Goal: Information Seeking & Learning: Learn about a topic

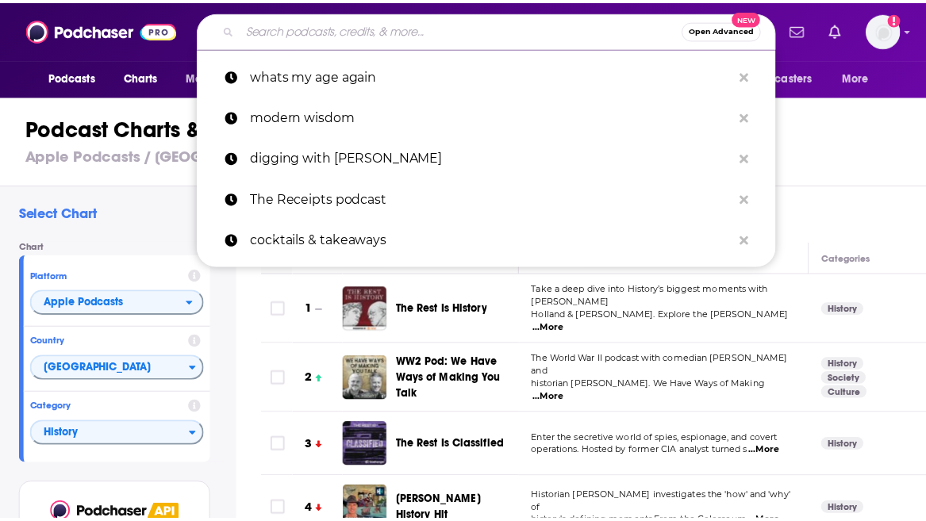
scroll to position [575, 0]
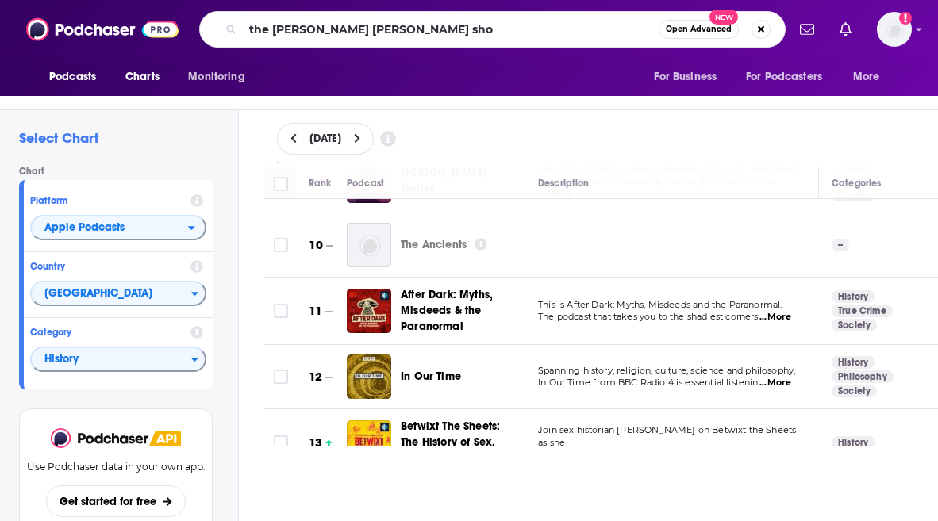
type input "the sarah elizabeth show"
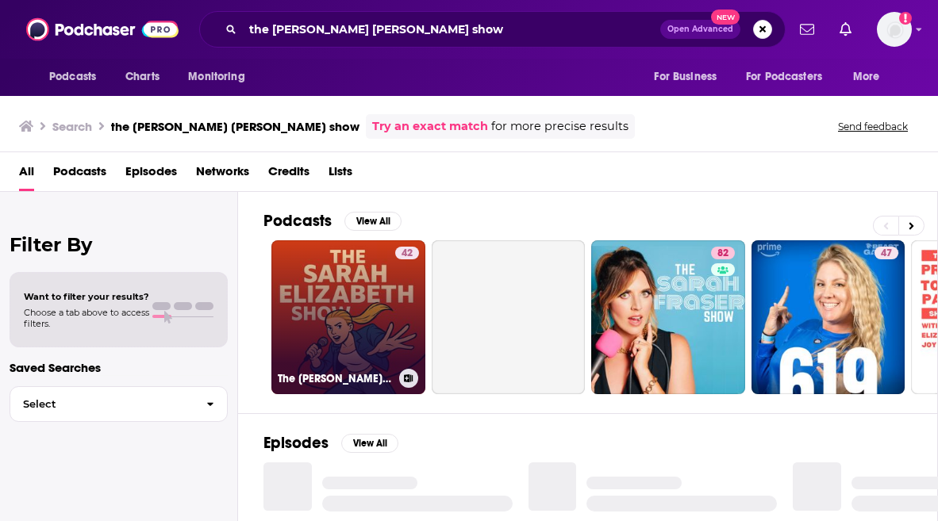
click at [351, 287] on link "42 The Sarah Elizabeth Show" at bounding box center [348, 317] width 154 height 154
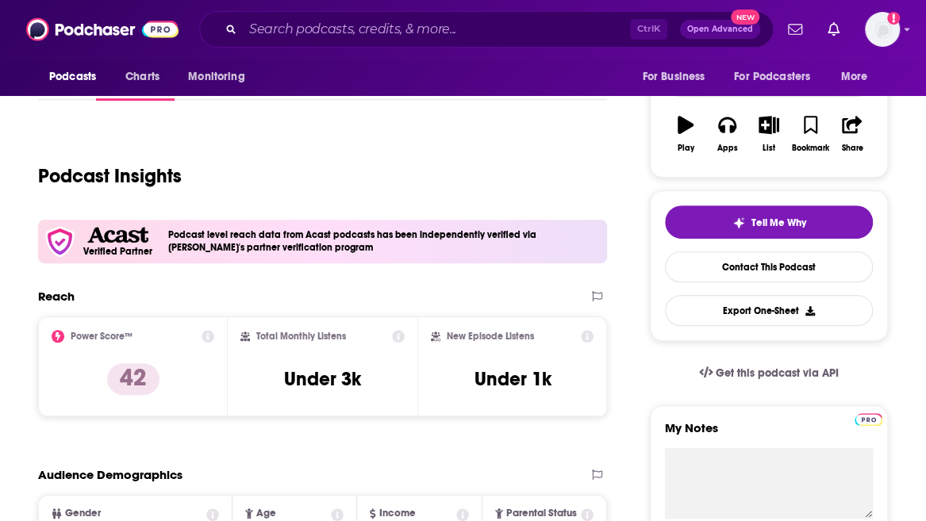
scroll to position [317, 0]
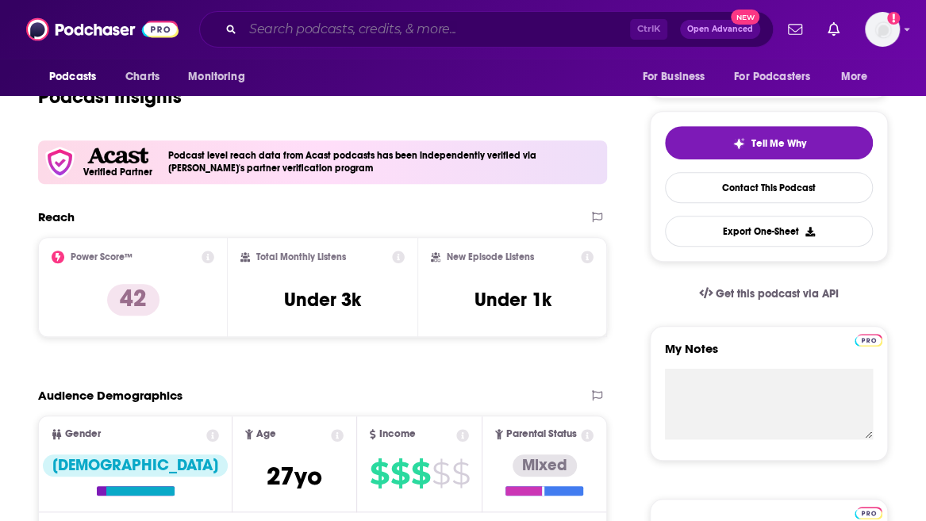
click at [416, 36] on input "Search podcasts, credits, & more..." at bounding box center [436, 29] width 387 height 25
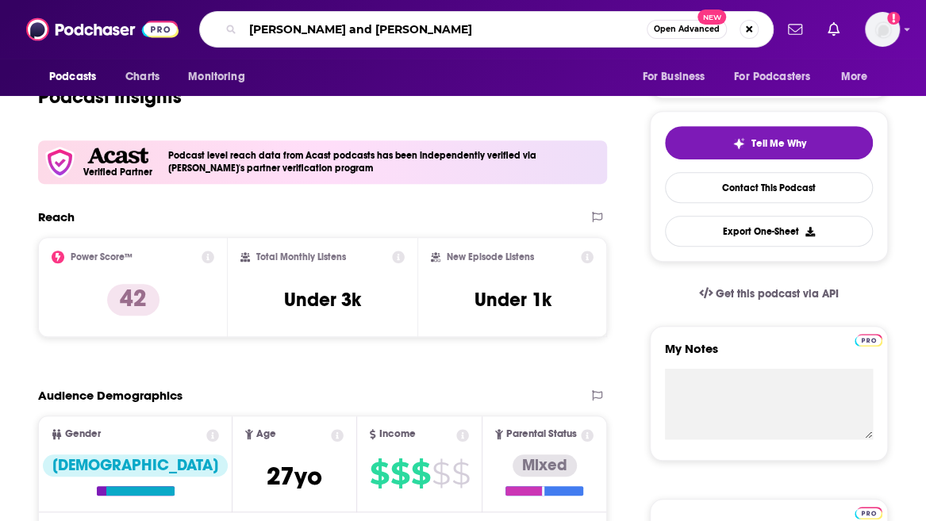
type input "dan and phil podcast"
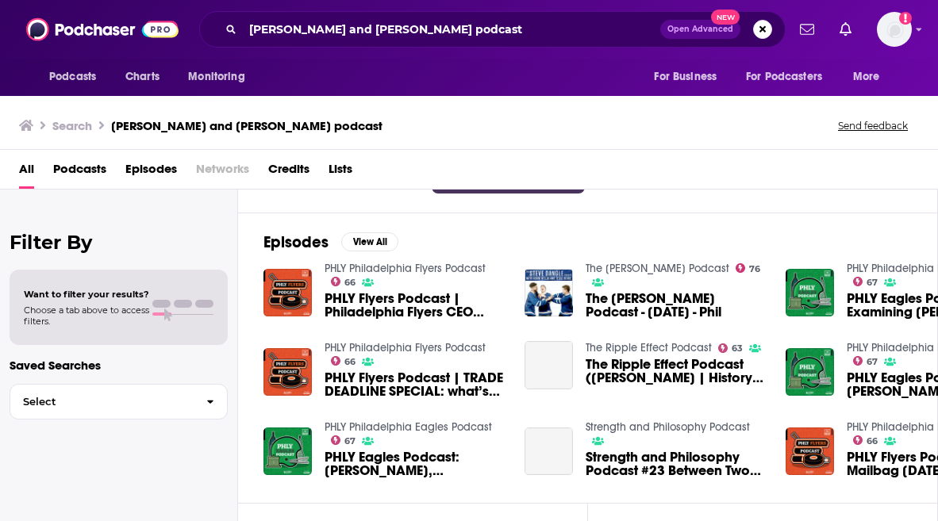
scroll to position [238, 0]
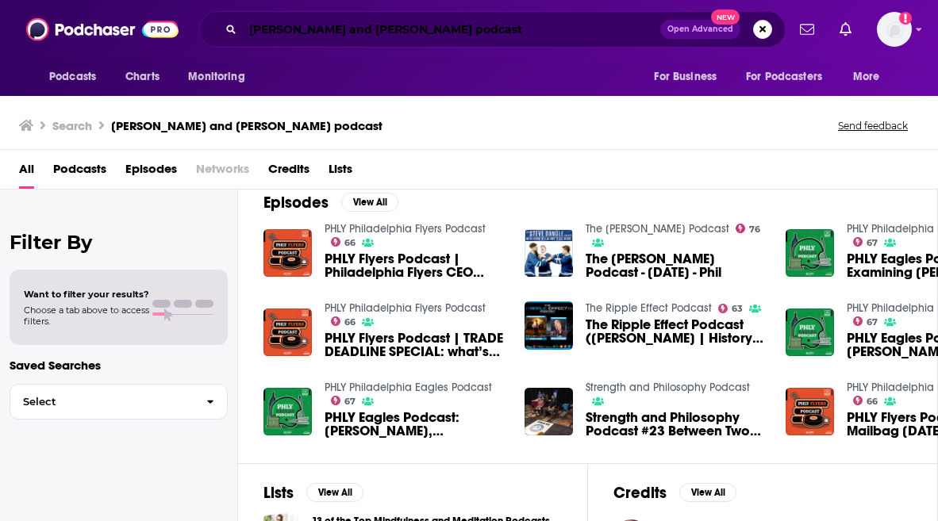
click at [402, 33] on input "dan and phil podcast" at bounding box center [451, 29] width 417 height 25
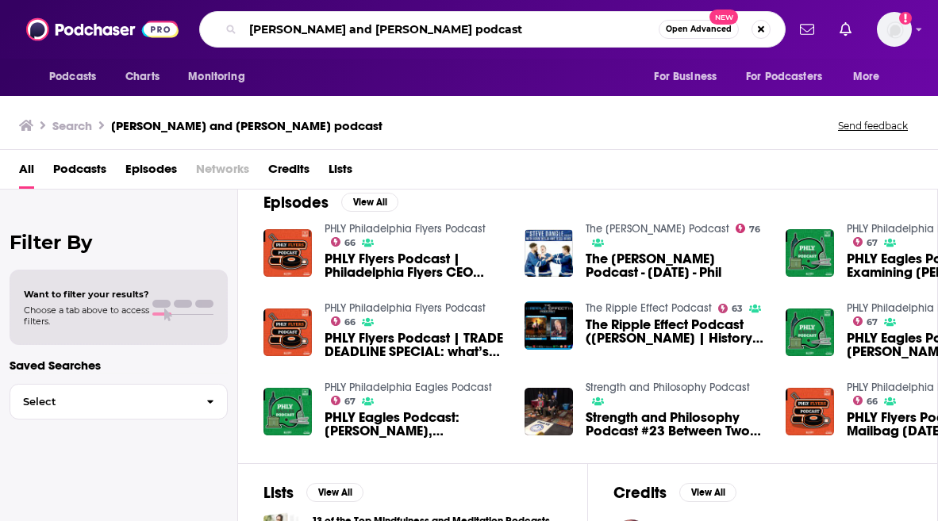
click at [401, 33] on input "dan and phil podcast" at bounding box center [451, 29] width 416 height 25
type input "every cloud"
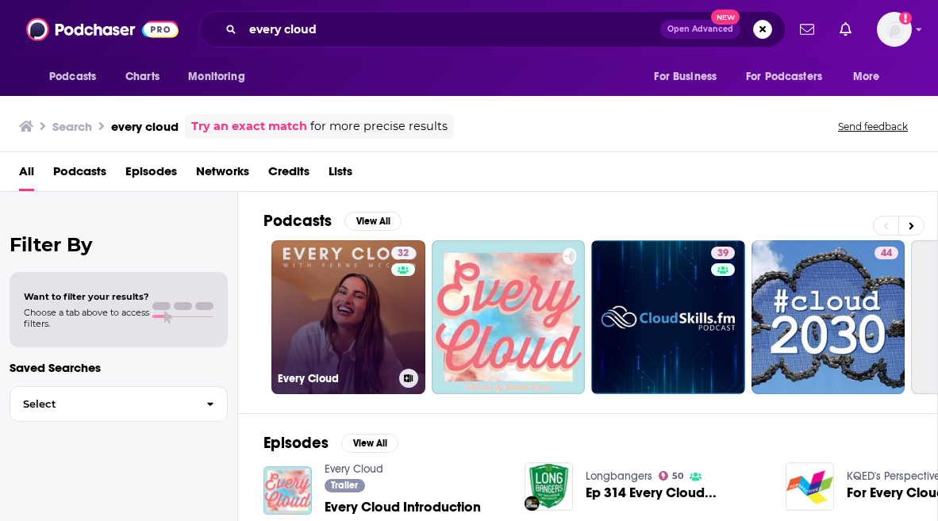
click at [360, 302] on link "32 Every Cloud" at bounding box center [348, 317] width 154 height 154
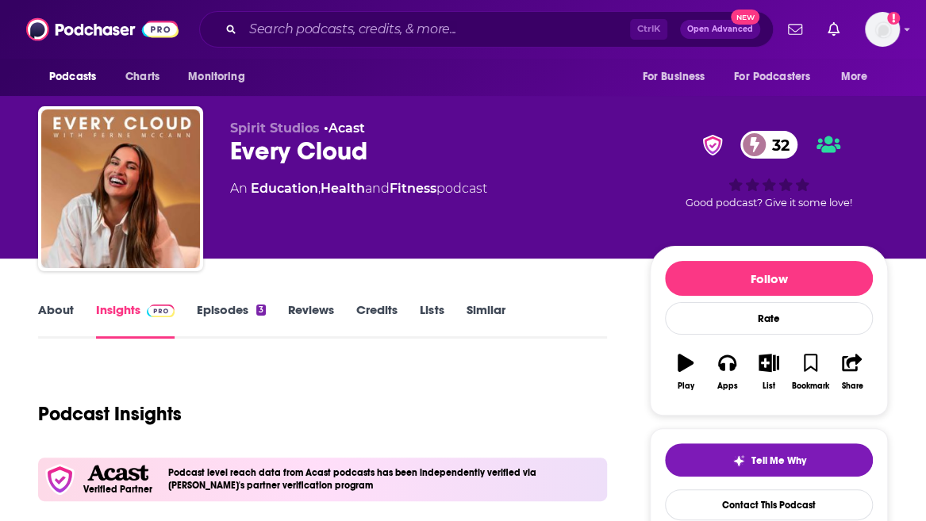
click at [254, 302] on link "Episodes 3" at bounding box center [231, 320] width 69 height 37
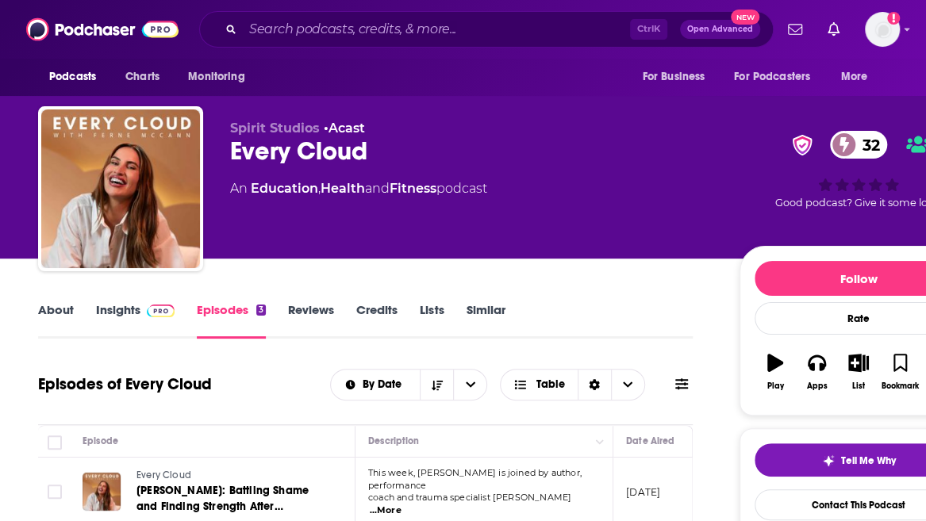
click at [122, 317] on link "Insights" at bounding box center [135, 320] width 79 height 37
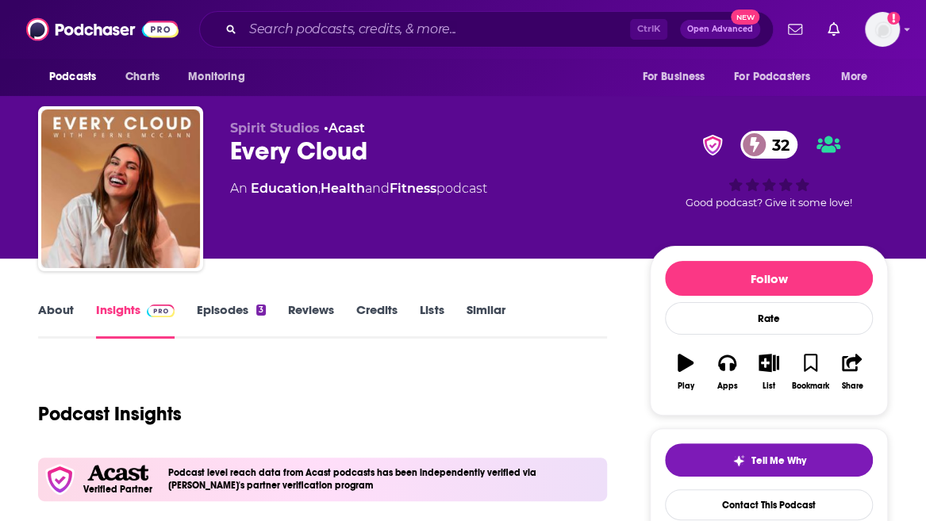
click at [48, 306] on link "About" at bounding box center [56, 320] width 36 height 37
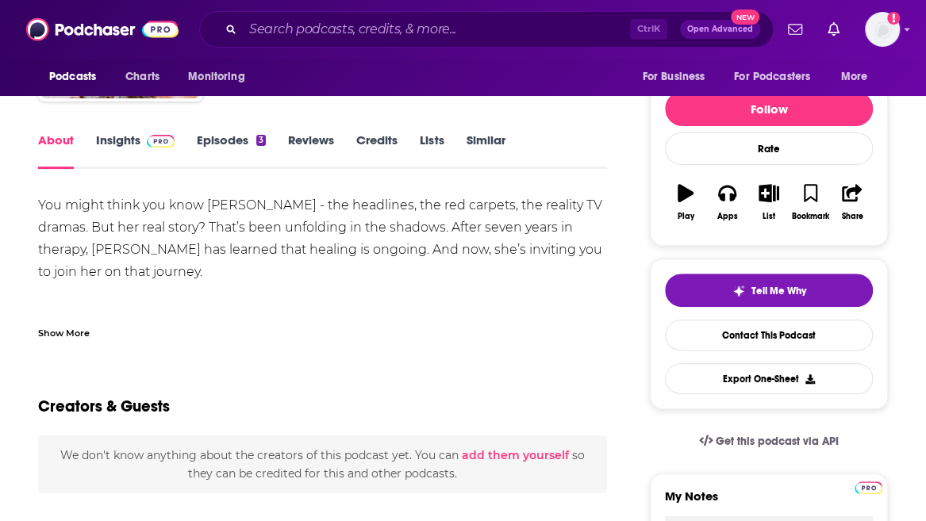
scroll to position [79, 0]
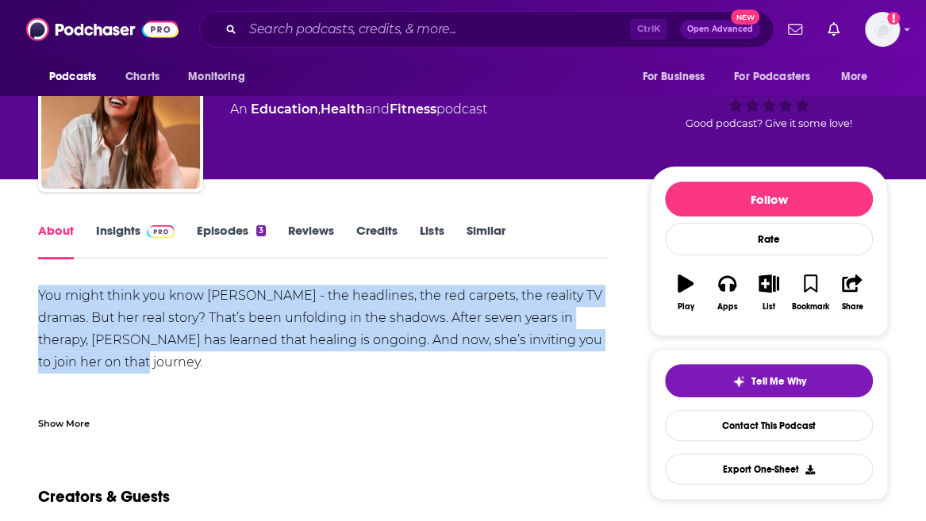
drag, startPoint x: 113, startPoint y: 352, endPoint x: 10, endPoint y: 290, distance: 120.7
copy div "You might think you know Ferne McCann - the headlines, the red carpets, the rea…"
click at [140, 231] on span at bounding box center [157, 230] width 34 height 15
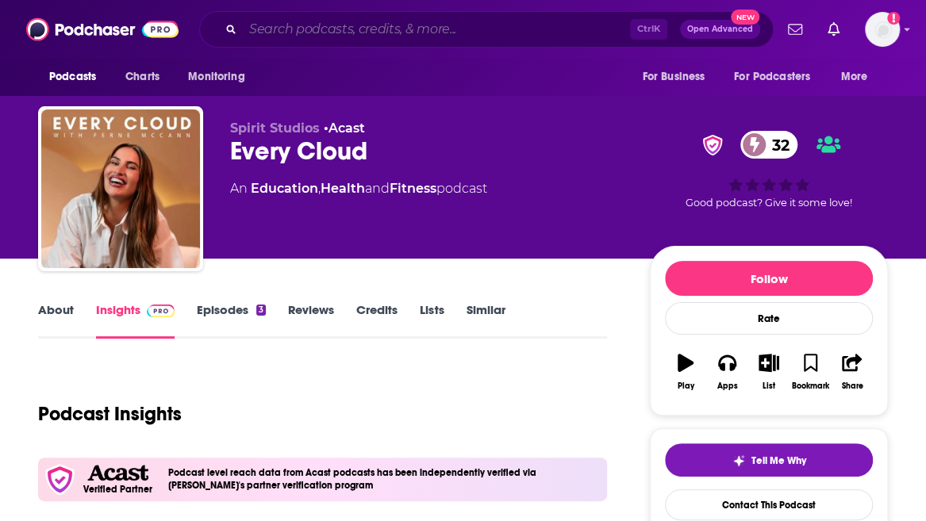
click at [354, 28] on input "Search podcasts, credits, & more..." at bounding box center [436, 29] width 387 height 25
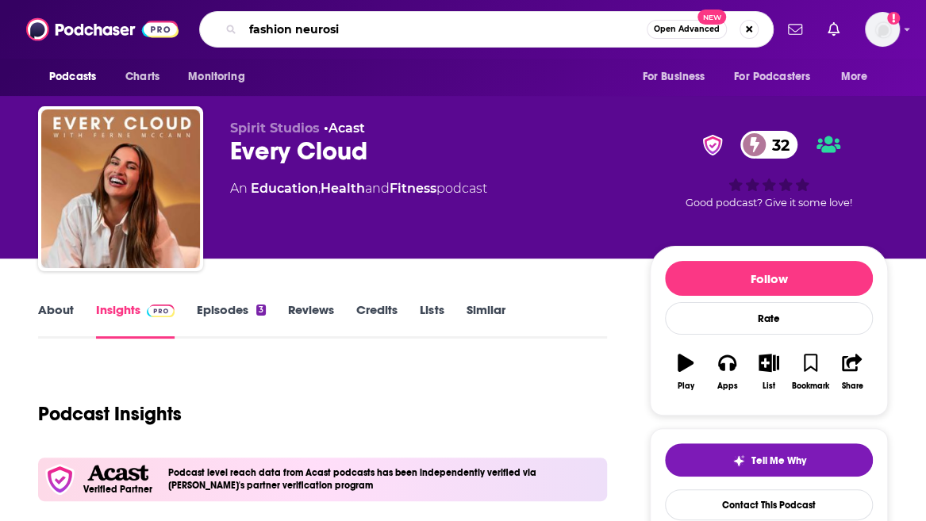
type input "fashion neurosis"
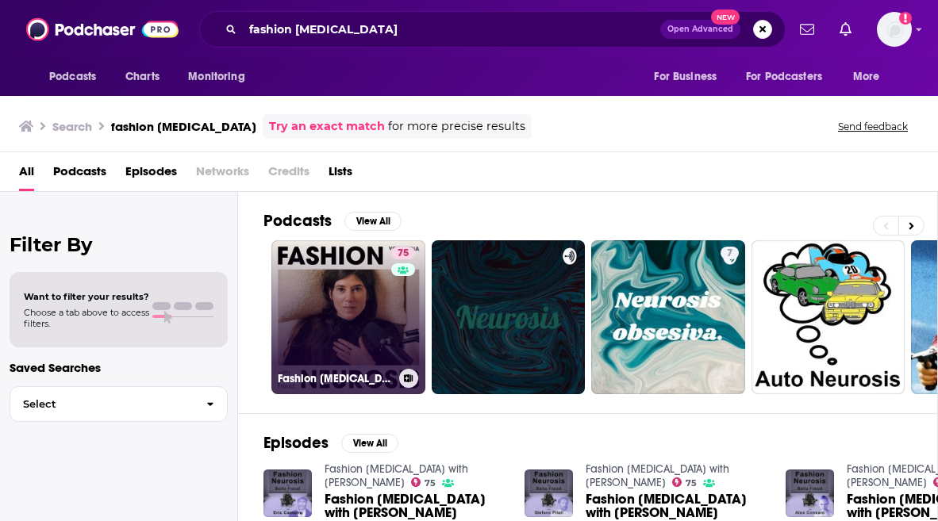
click at [370, 309] on link "75 Fashion Neurosis with Bella Freud" at bounding box center [348, 317] width 154 height 154
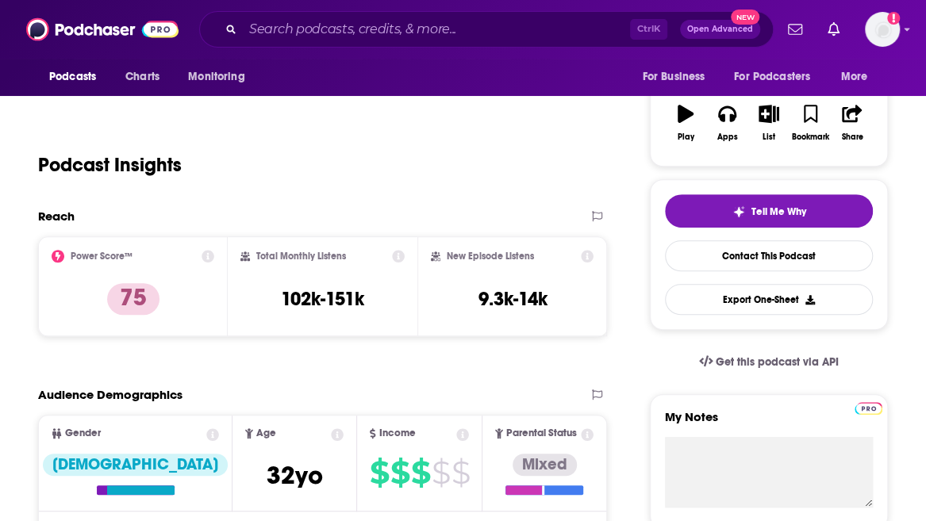
scroll to position [159, 0]
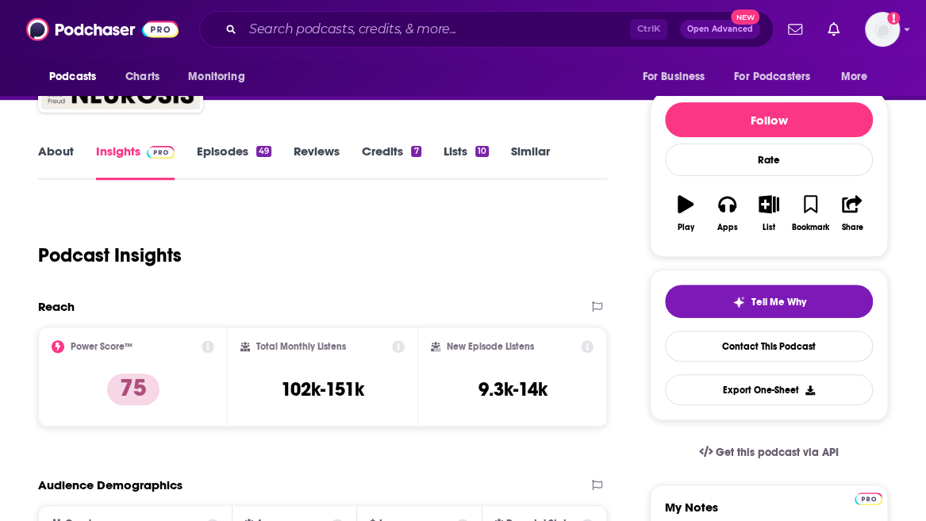
click at [70, 163] on link "About" at bounding box center [56, 162] width 36 height 37
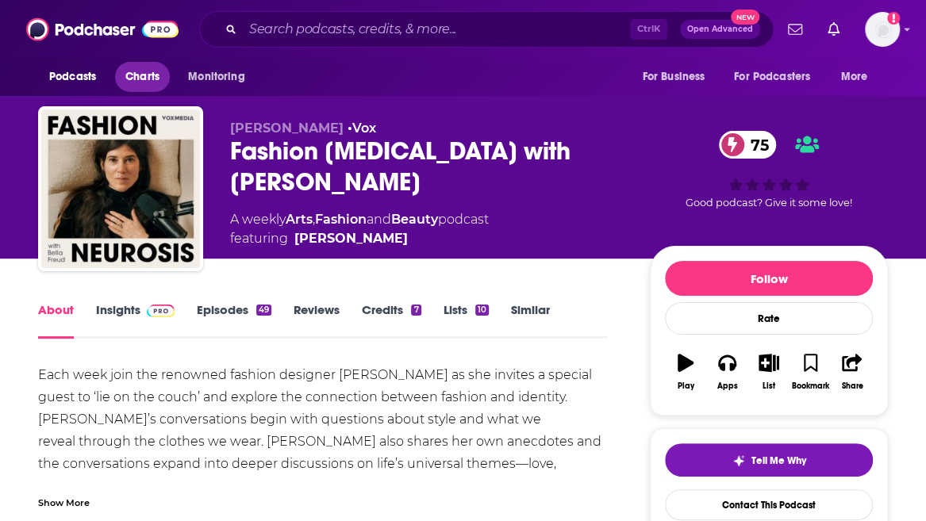
click at [133, 87] on span "Charts" at bounding box center [142, 77] width 34 height 22
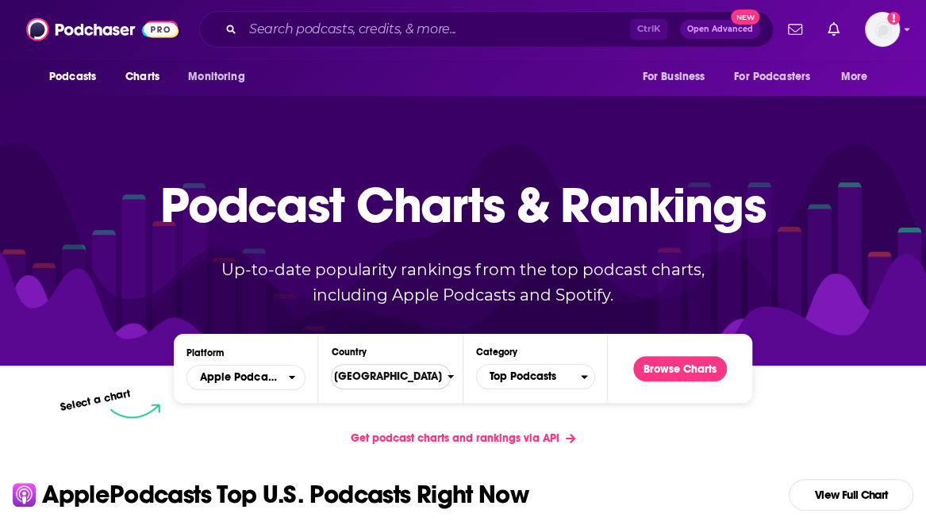
click at [379, 372] on span "[GEOGRAPHIC_DATA]" at bounding box center [384, 376] width 126 height 27
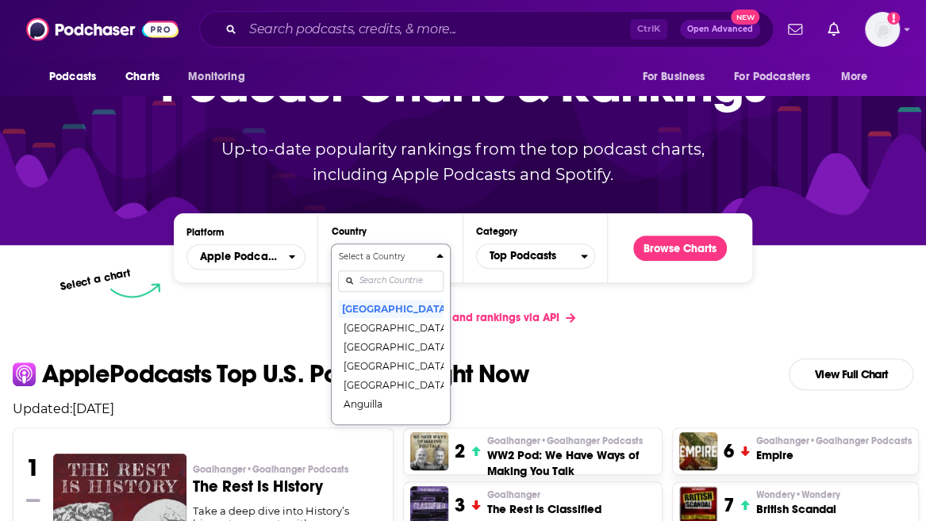
scroll to position [141, 0]
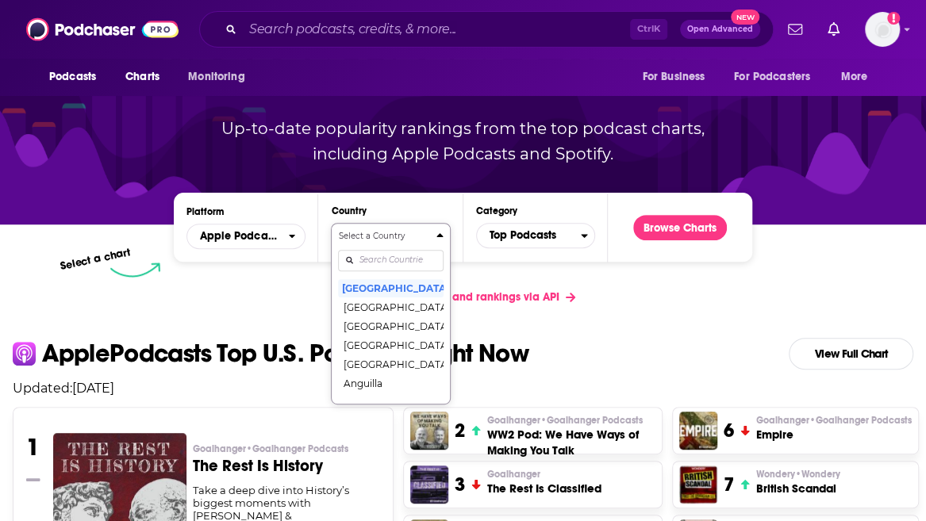
type input "uni"
click at [376, 325] on button "[GEOGRAPHIC_DATA]" at bounding box center [390, 326] width 105 height 19
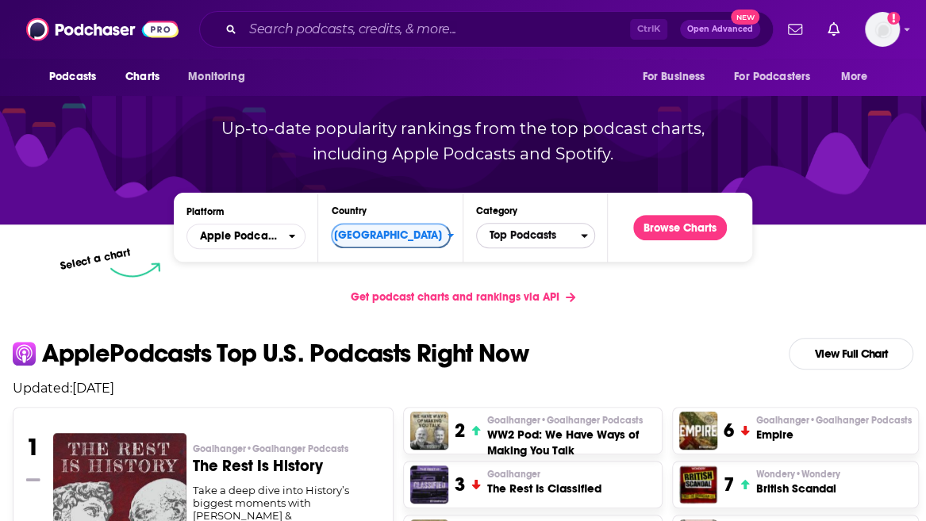
click at [537, 235] on span "Top Podcasts" at bounding box center [529, 235] width 104 height 27
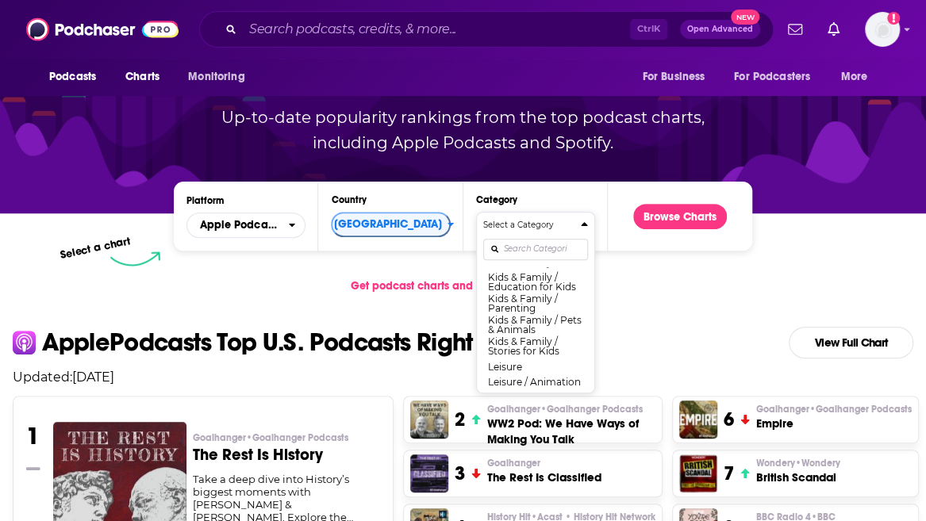
scroll to position [762, 0]
click at [513, 272] on button "Kids & Family" at bounding box center [535, 262] width 105 height 19
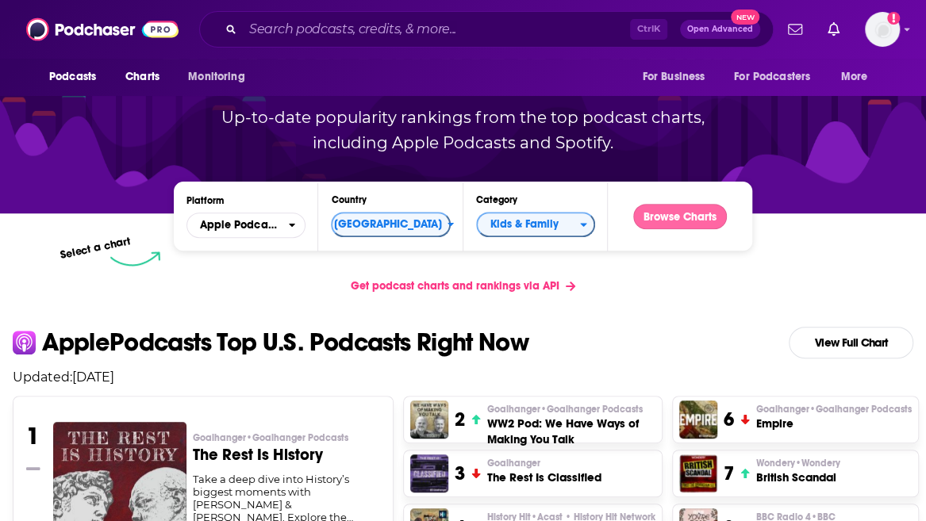
click at [695, 229] on button "Browse Charts" at bounding box center [680, 216] width 94 height 25
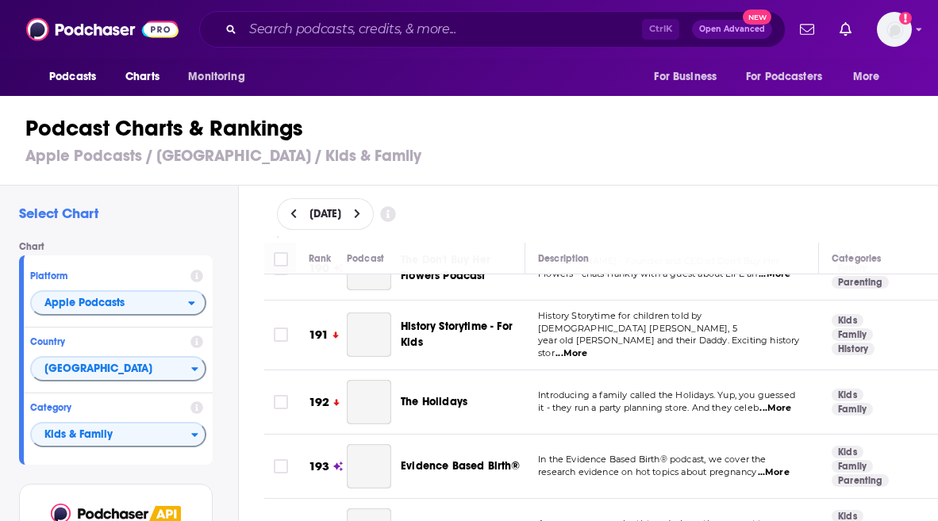
scroll to position [12698, 0]
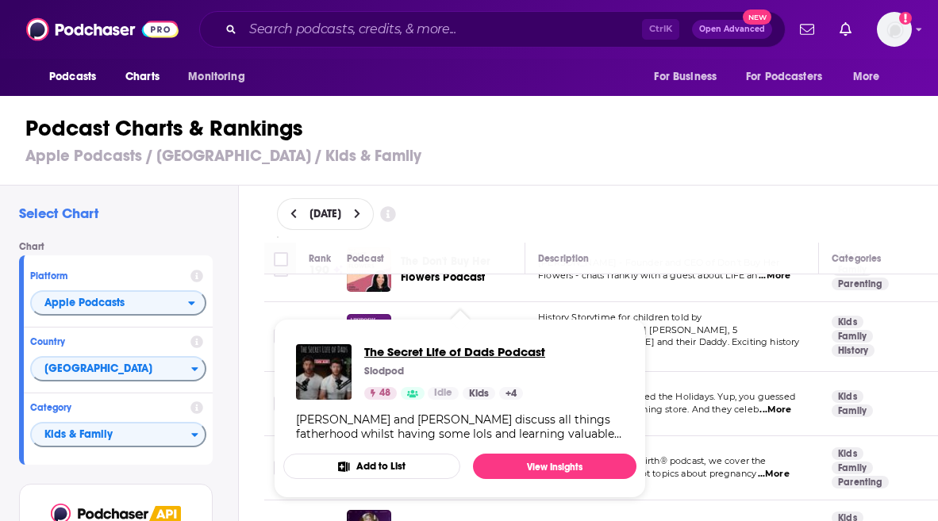
click at [448, 356] on span "The Secret Life of Dads Podcast" at bounding box center [454, 351] width 181 height 15
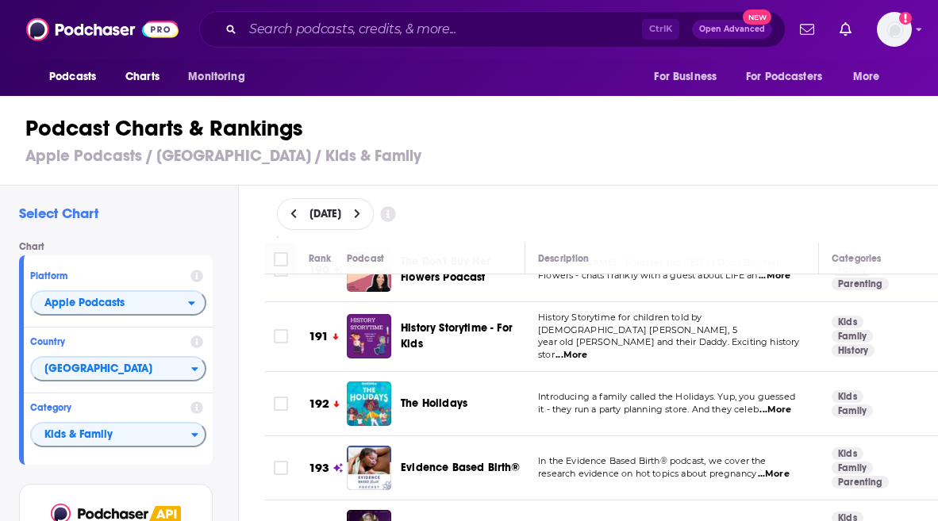
click at [573, 152] on h3 "Apple Podcasts / United Kingdom / Kids & Family" at bounding box center [475, 156] width 901 height 20
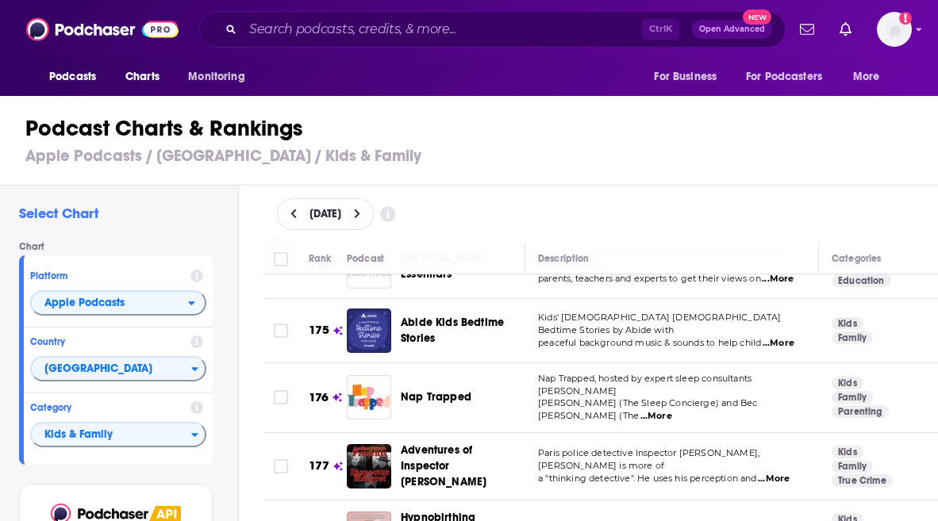
scroll to position [11651, 0]
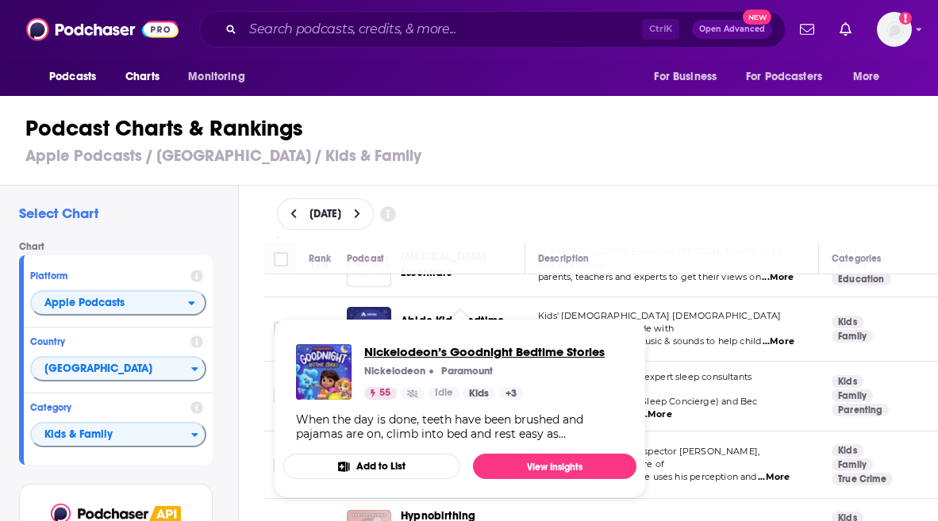
click at [417, 344] on span "Nickelodeon’s Goodnight Bedtime Stories" at bounding box center [484, 351] width 240 height 15
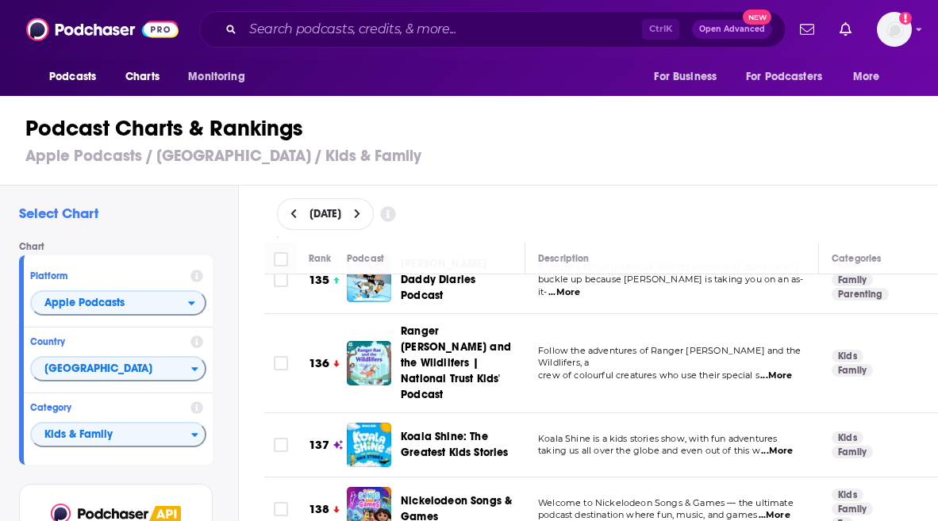
scroll to position [9036, 0]
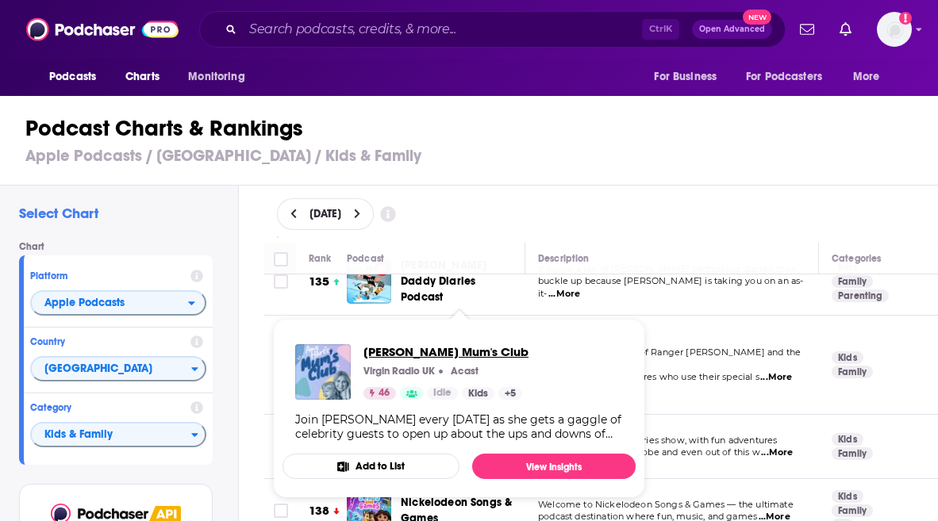
click at [457, 346] on span "Amy Hart's Mum's Club" at bounding box center [445, 351] width 165 height 15
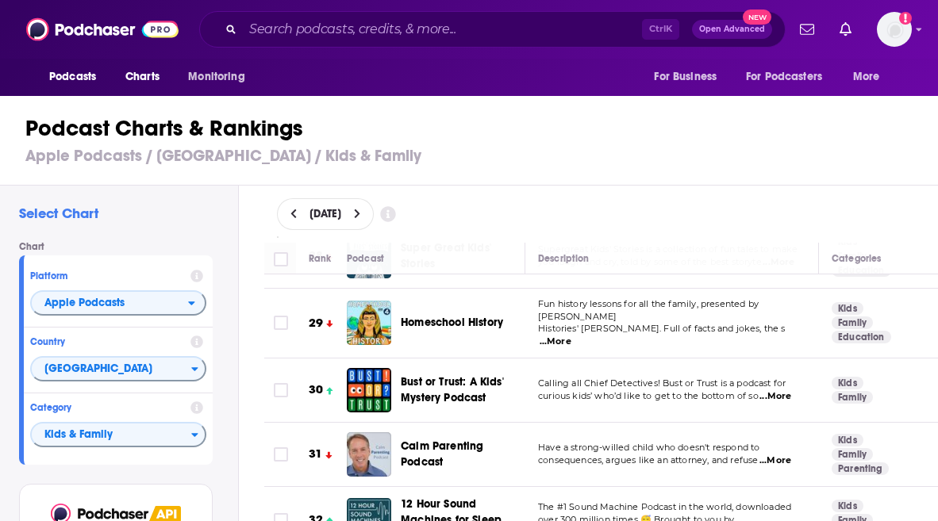
scroll to position [1832, 0]
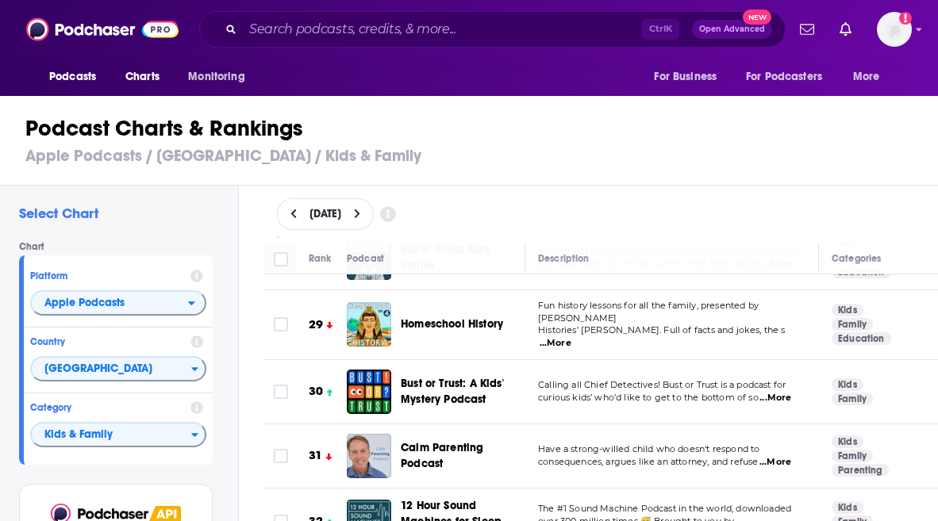
click at [688, 300] on span "Fun history lessons for all the family, presented by Horrible" at bounding box center [648, 312] width 221 height 24
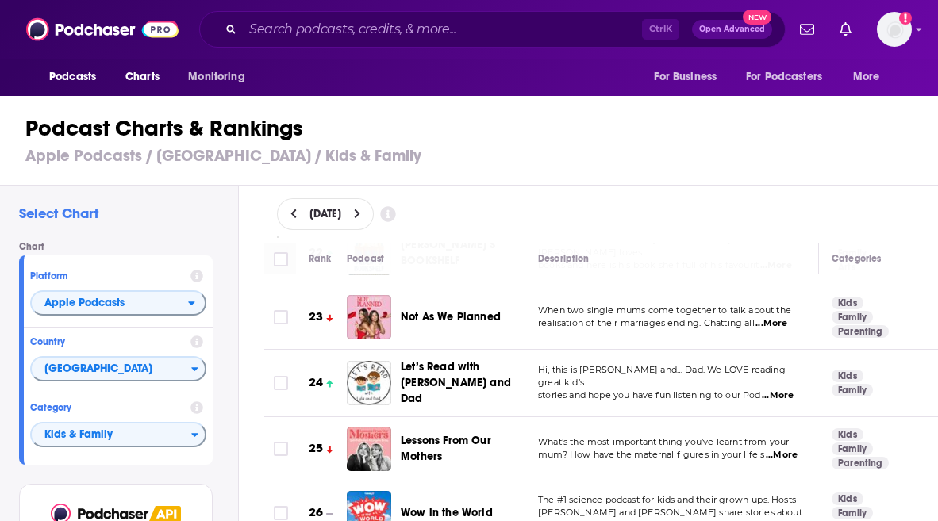
scroll to position [1443, 0]
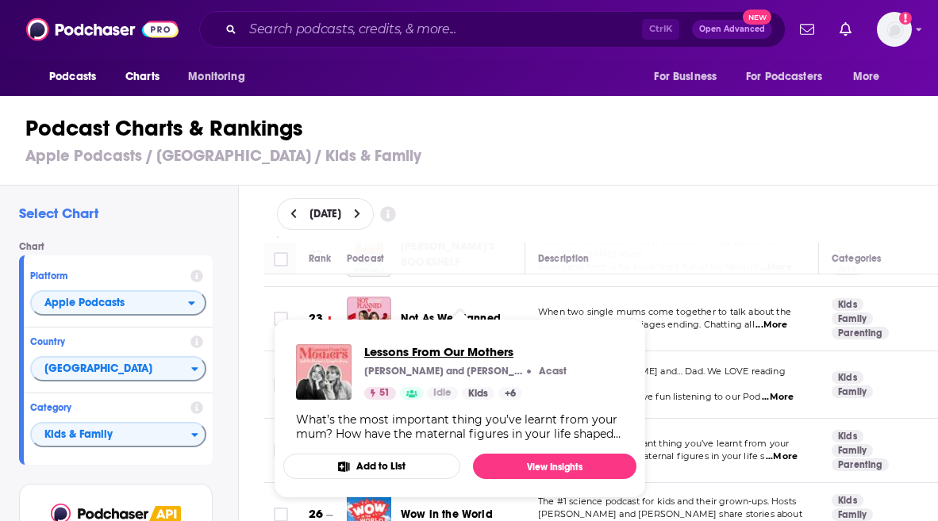
click at [406, 352] on span "Lessons From Our Mothers" at bounding box center [465, 351] width 202 height 15
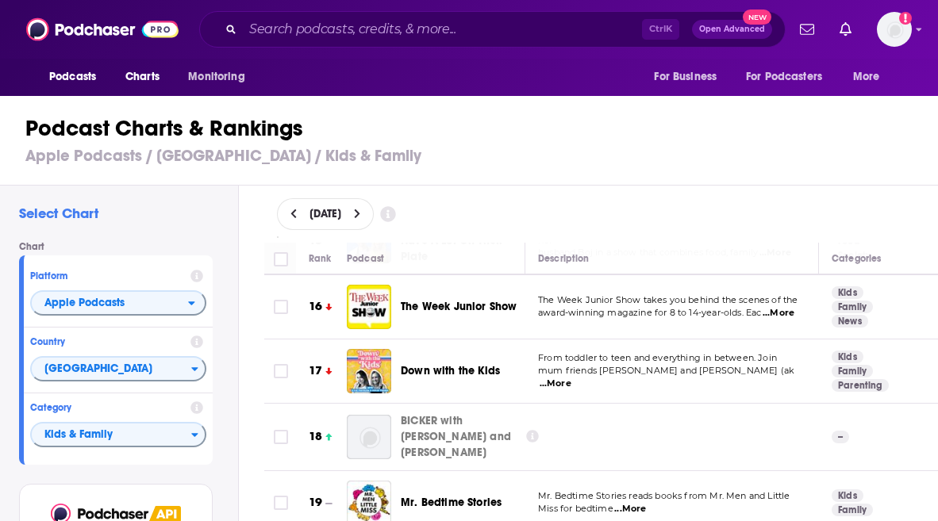
scroll to position [1000, 0]
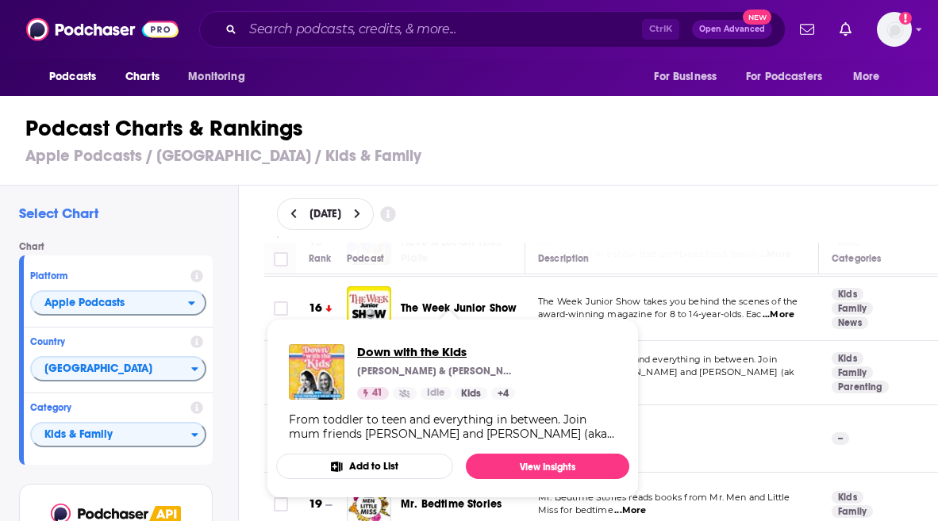
click at [419, 353] on span "Down with the Kids" at bounding box center [436, 351] width 159 height 15
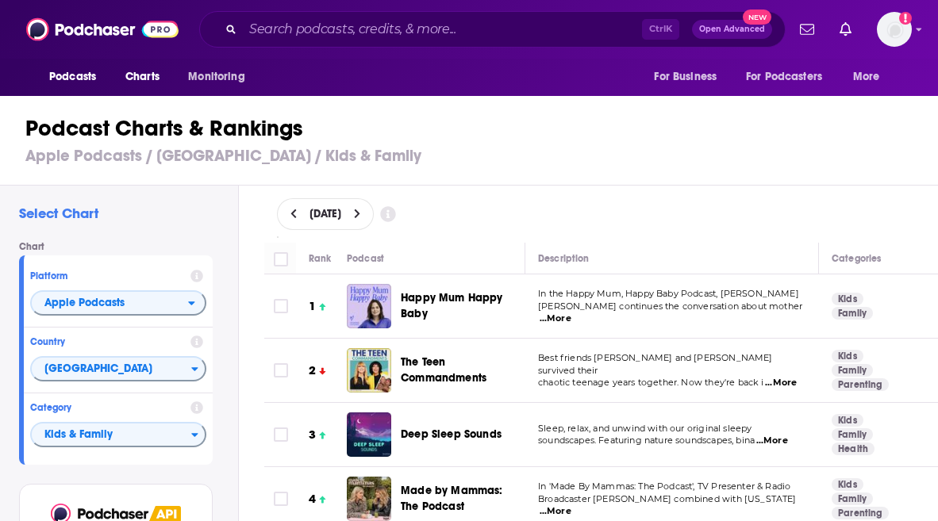
scroll to position [65, 0]
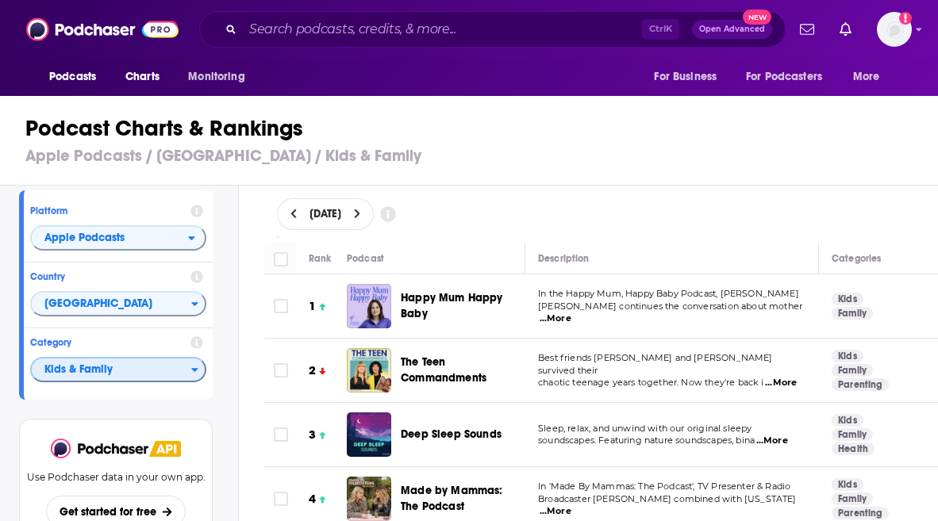
click at [159, 371] on span "Kids & Family" at bounding box center [112, 370] width 160 height 27
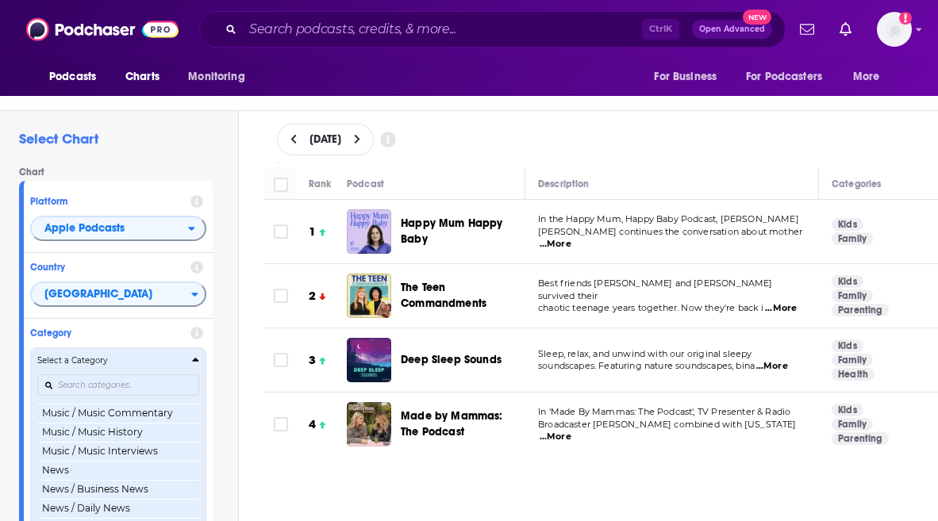
scroll to position [994, 0]
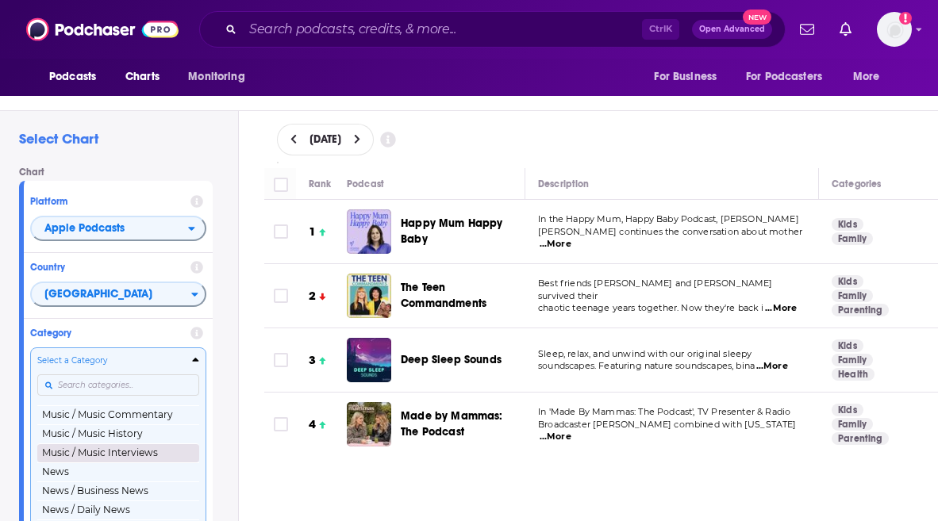
click at [140, 460] on button "Music / Music Interviews" at bounding box center [118, 453] width 162 height 19
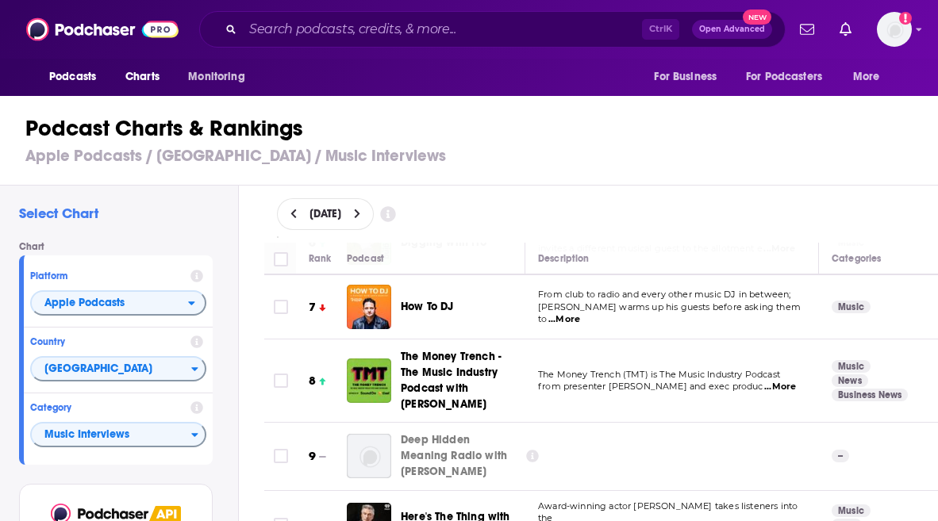
scroll to position [386, 0]
click at [580, 313] on span "...More" at bounding box center [564, 319] width 32 height 13
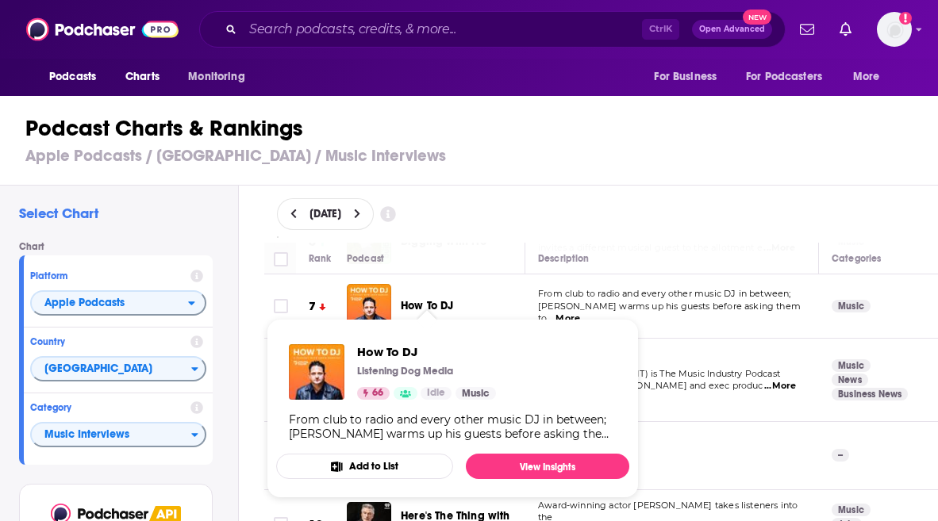
click at [417, 300] on span "How To DJ" at bounding box center [427, 305] width 53 height 13
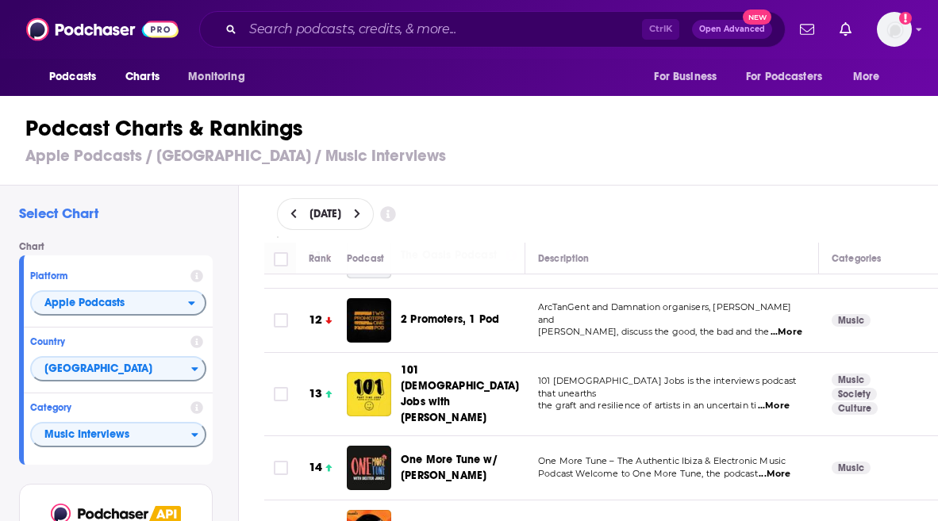
scroll to position [721, 0]
click at [786, 327] on span "...More" at bounding box center [787, 333] width 32 height 13
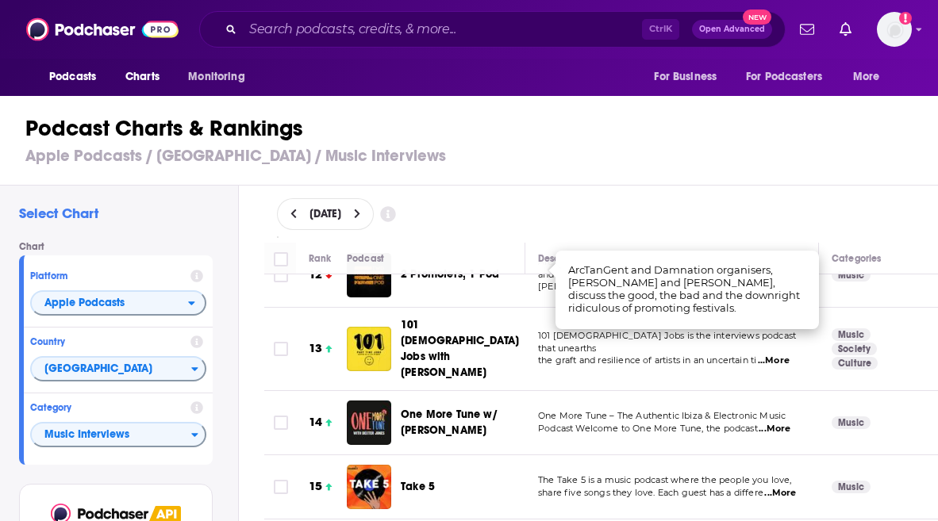
scroll to position [767, 0]
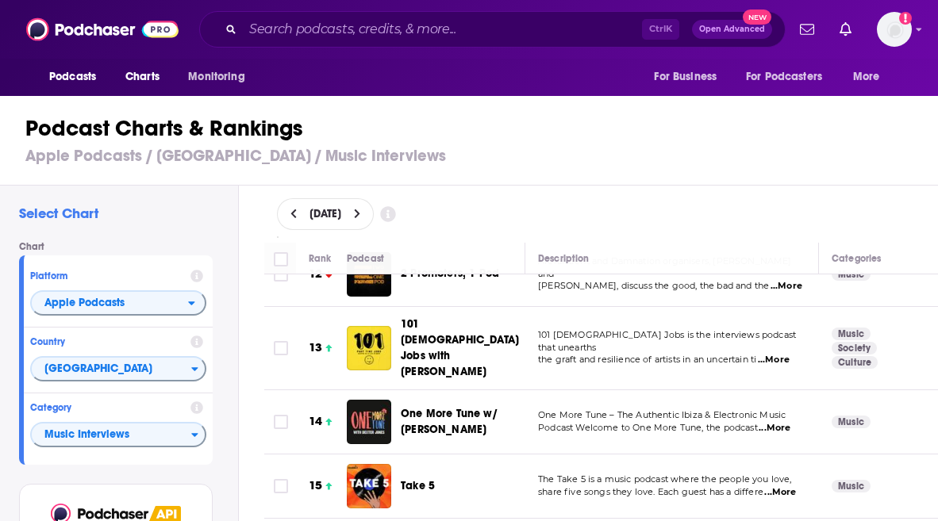
click at [694, 154] on h3 "Apple Podcasts / United Kingdom / Music Interviews" at bounding box center [475, 156] width 901 height 20
click at [771, 422] on span "...More" at bounding box center [775, 428] width 32 height 13
click at [884, 186] on div "[DATE]" at bounding box center [602, 214] width 700 height 57
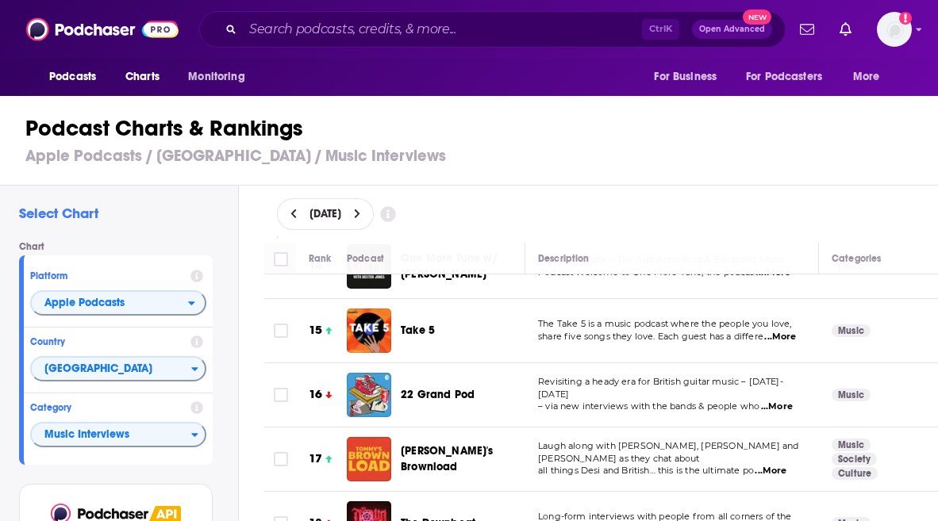
scroll to position [922, 0]
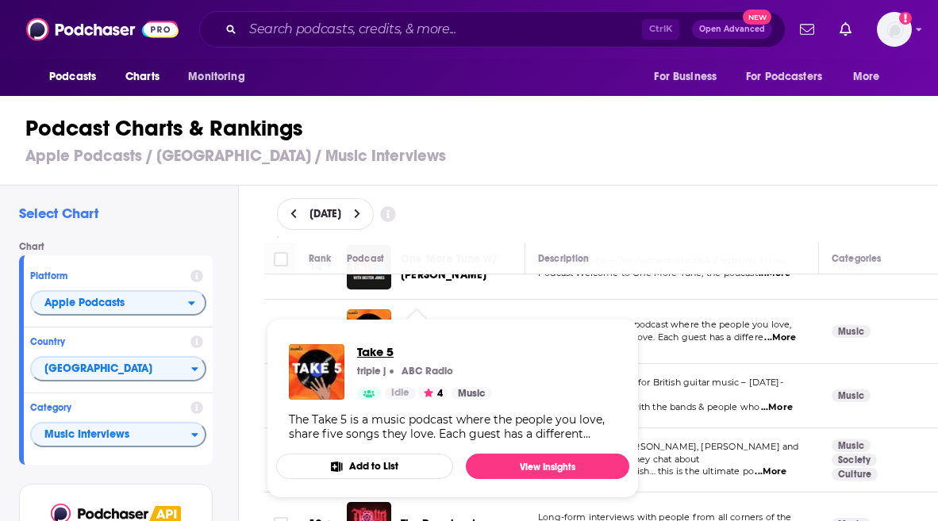
click at [363, 354] on span "Take 5" at bounding box center [424, 351] width 135 height 15
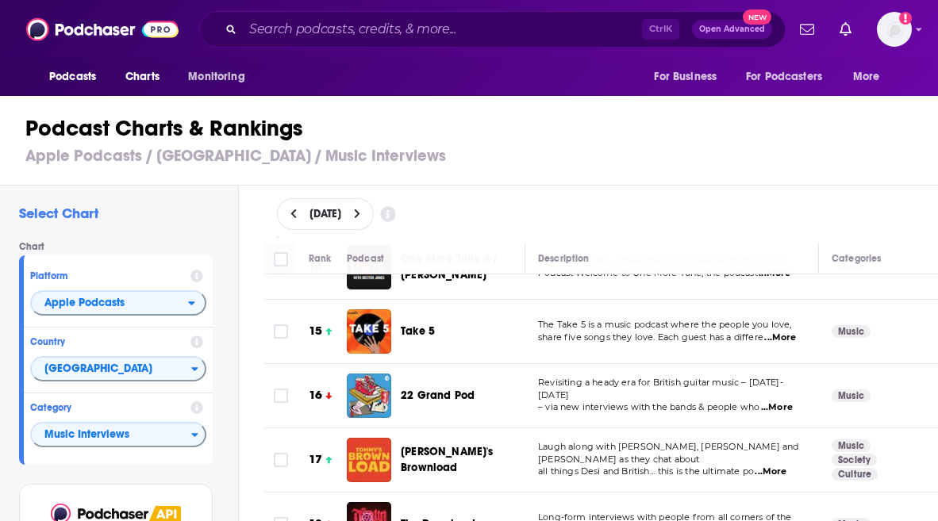
scroll to position [977, 0]
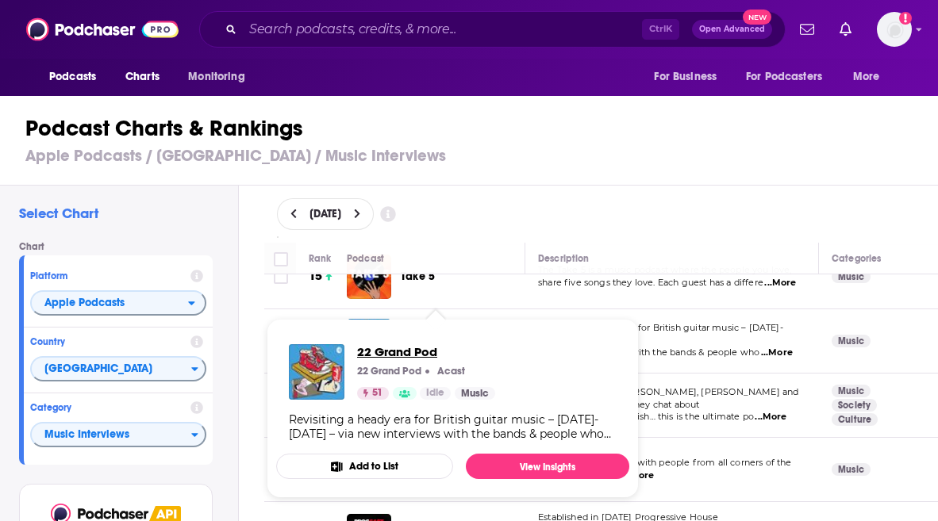
click at [411, 350] on span "22 Grand Pod" at bounding box center [426, 351] width 138 height 15
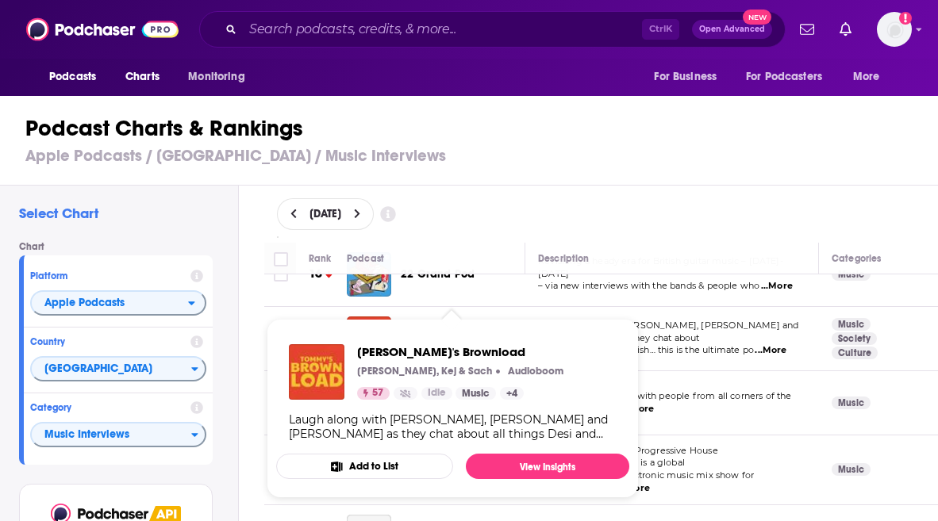
scroll to position [1045, 0]
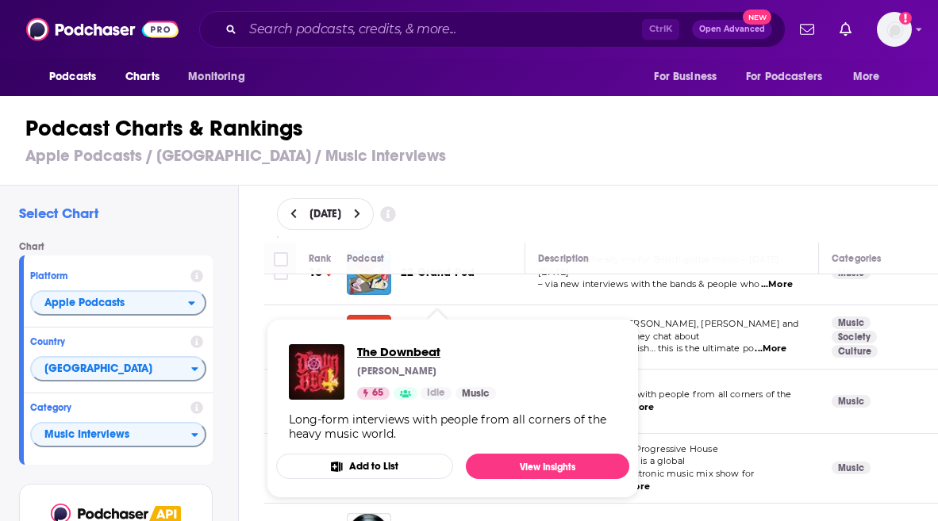
click at [409, 354] on span "The Downbeat" at bounding box center [426, 351] width 139 height 15
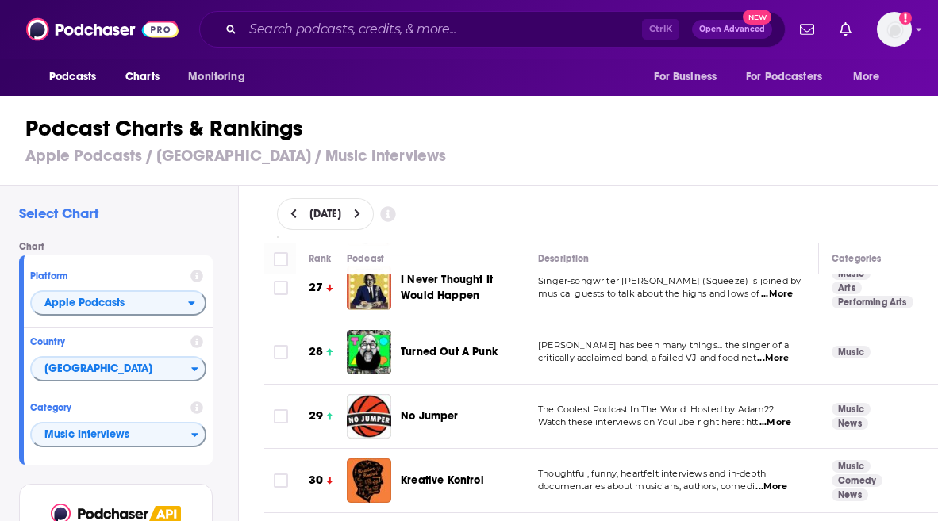
scroll to position [1757, 0]
click at [776, 352] on span "...More" at bounding box center [773, 358] width 32 height 13
click at [586, 180] on div "Podcast Charts & Rankings Apple Podcasts / United Kingdom / Music Interviews" at bounding box center [476, 140] width 952 height 90
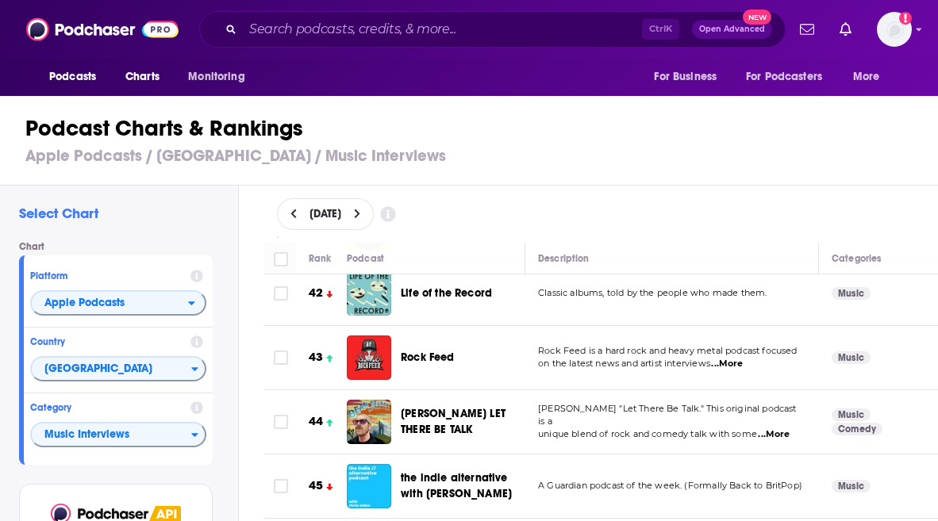
scroll to position [2754, 0]
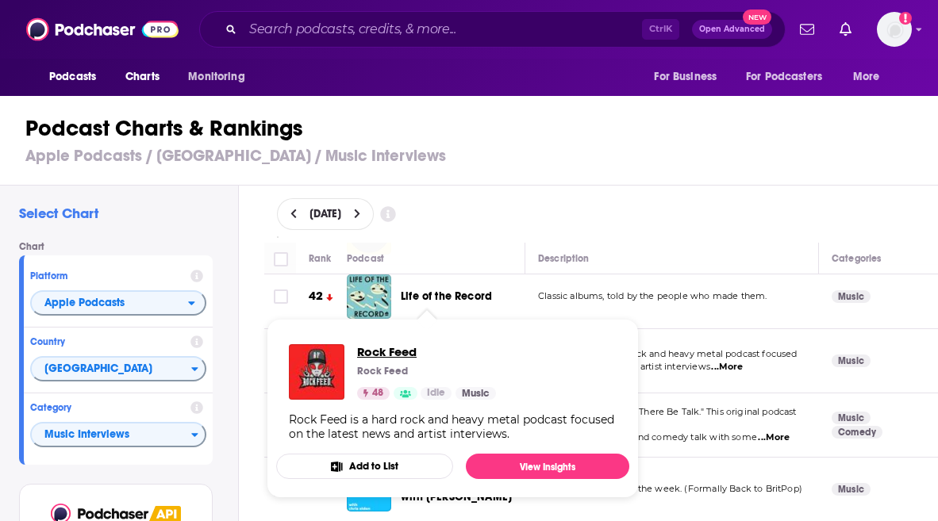
click at [392, 348] on span "Rock Feed" at bounding box center [426, 351] width 139 height 15
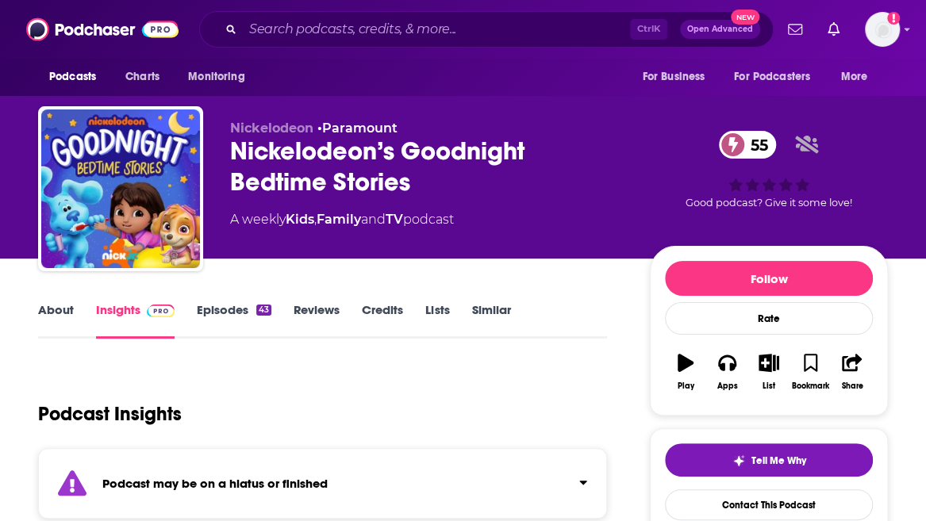
click at [248, 308] on link "Episodes 43" at bounding box center [234, 320] width 75 height 37
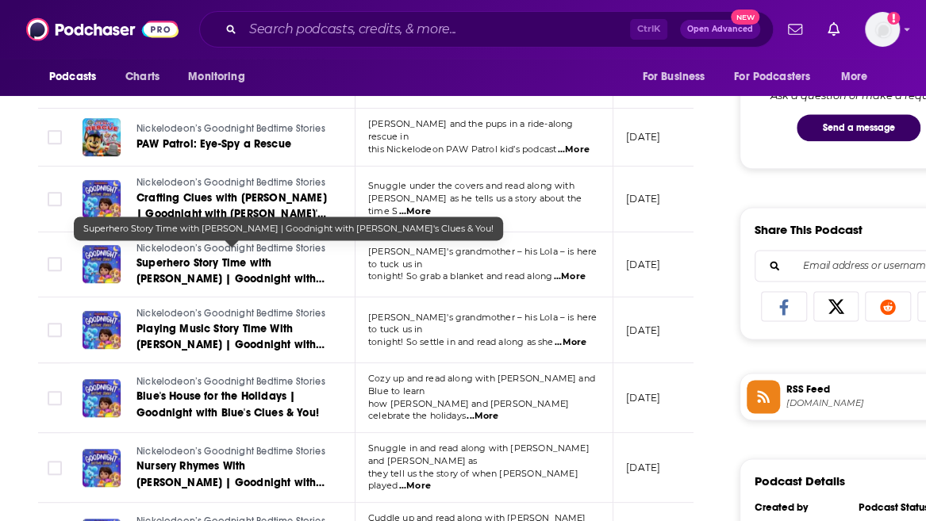
scroll to position [846, 0]
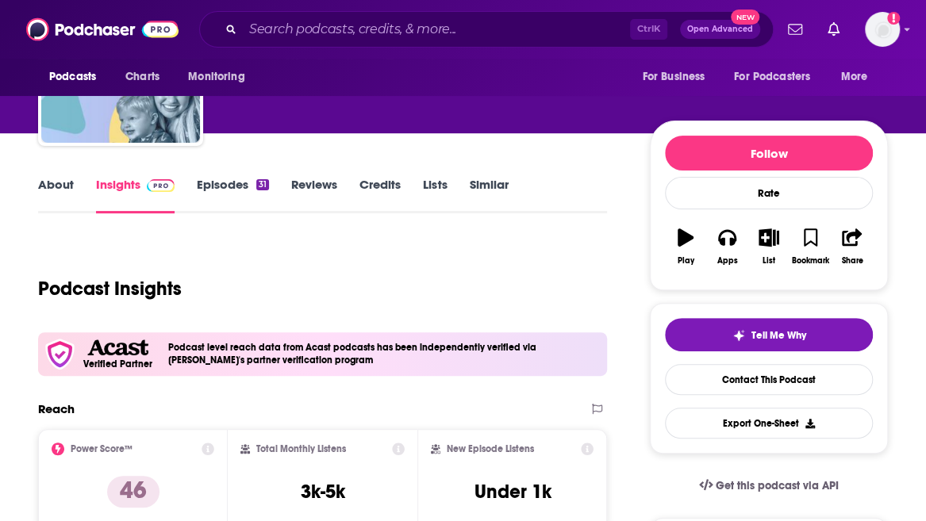
scroll to position [138, 0]
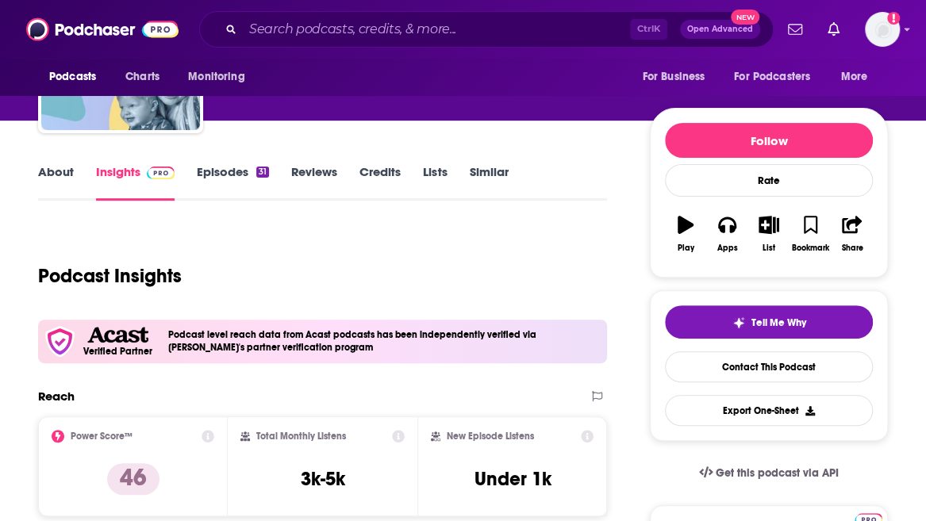
click at [252, 191] on link "Episodes 31" at bounding box center [233, 182] width 72 height 37
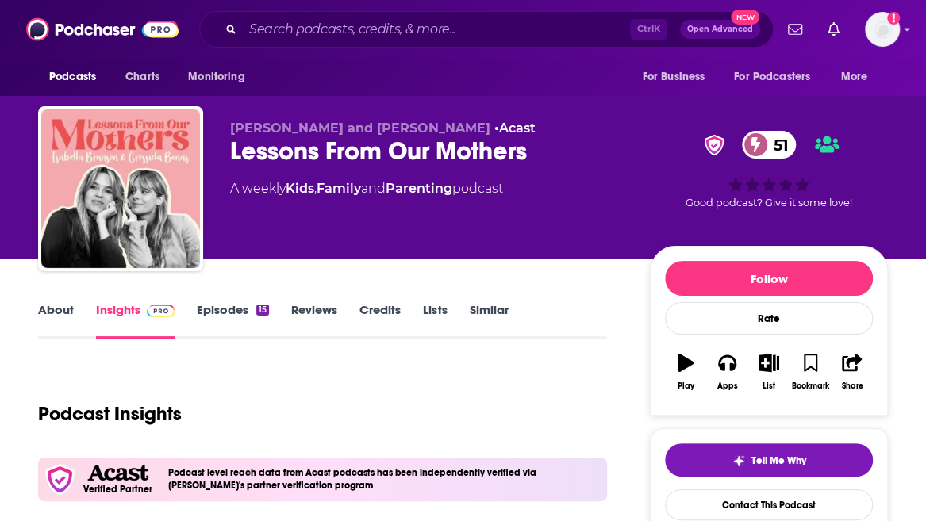
click at [52, 312] on link "About" at bounding box center [56, 320] width 36 height 37
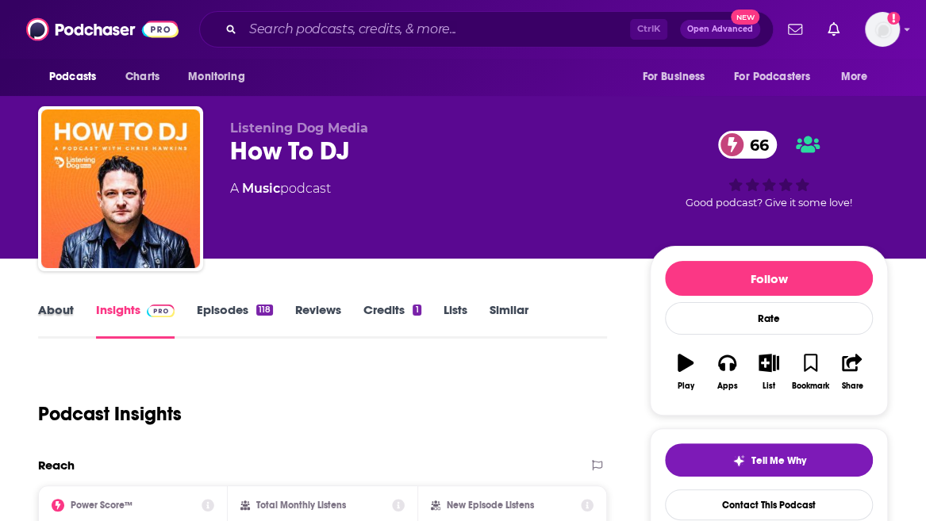
click at [75, 321] on div "About" at bounding box center [67, 320] width 58 height 37
click at [63, 314] on link "About" at bounding box center [56, 320] width 36 height 37
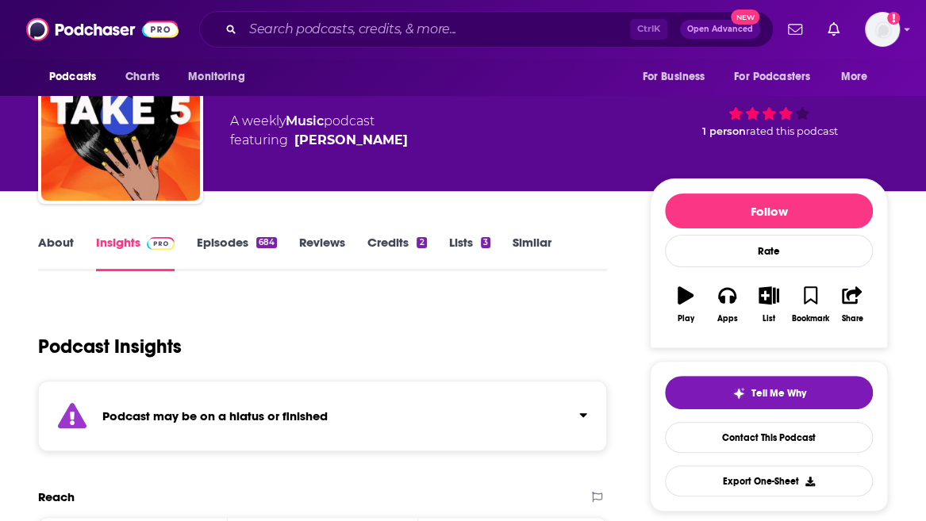
scroll to position [67, 0]
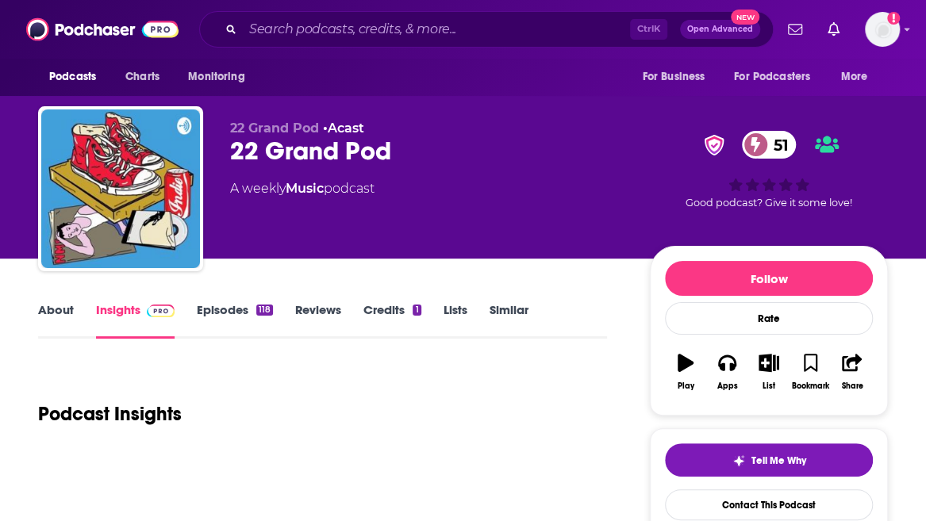
scroll to position [87, 0]
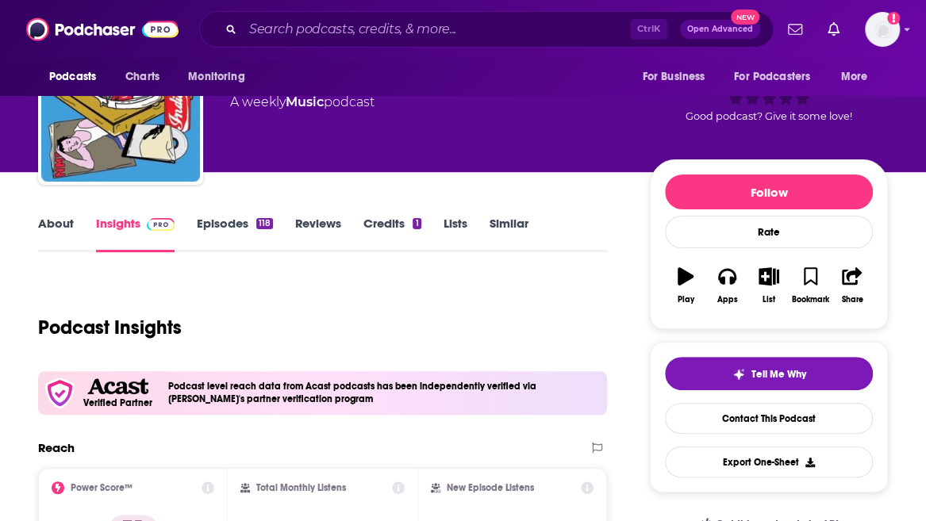
click at [230, 234] on link "Episodes 118" at bounding box center [235, 234] width 76 height 37
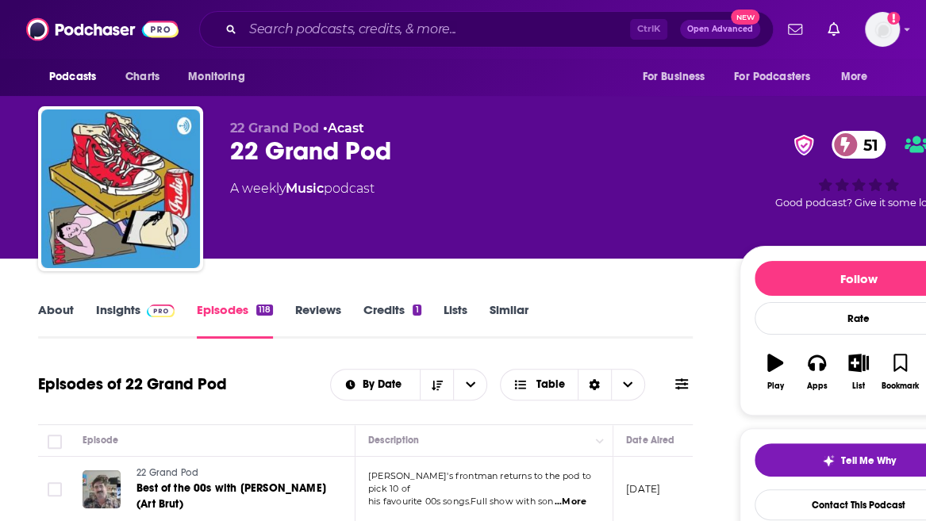
click at [40, 302] on link "About" at bounding box center [56, 320] width 36 height 37
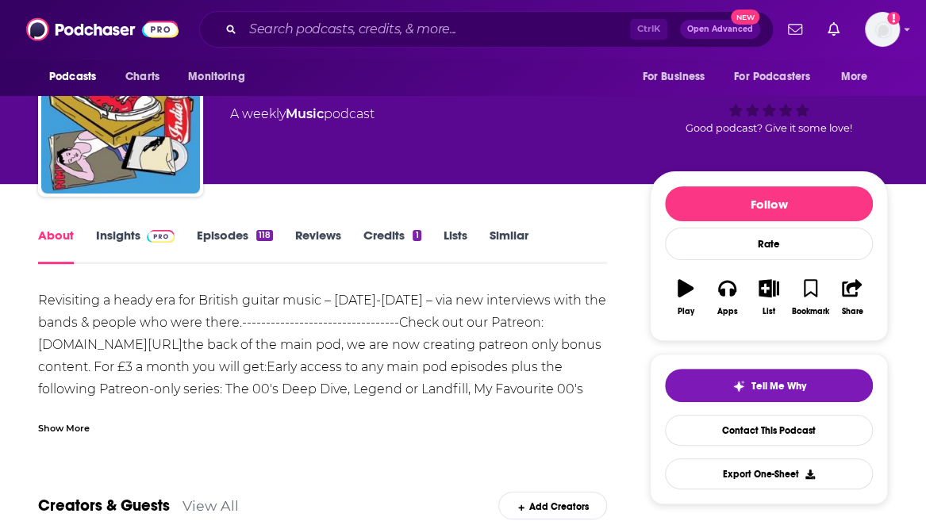
scroll to position [76, 0]
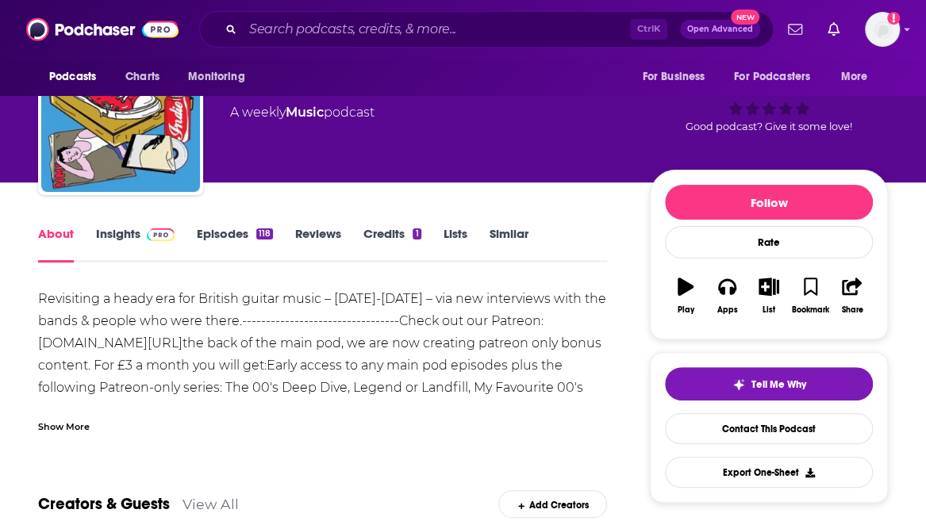
click at [256, 237] on div "118" at bounding box center [264, 234] width 17 height 11
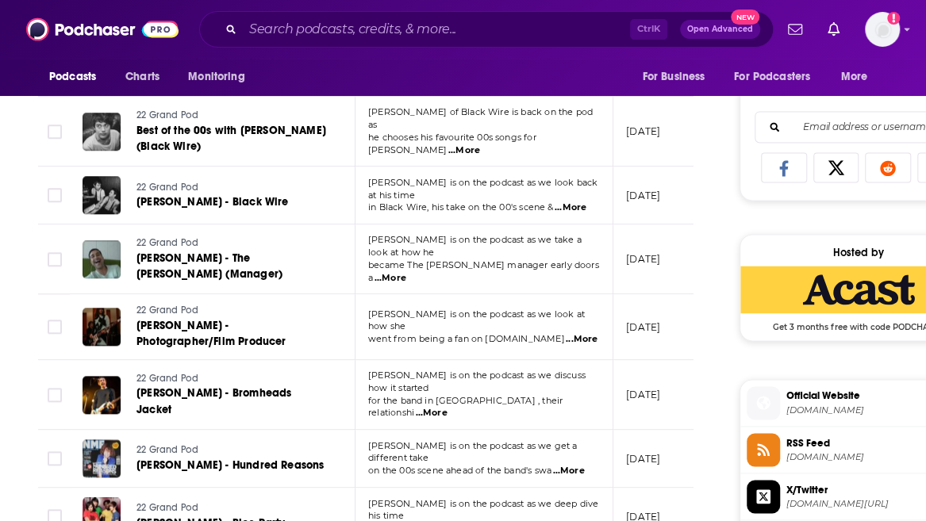
scroll to position [1000, 0]
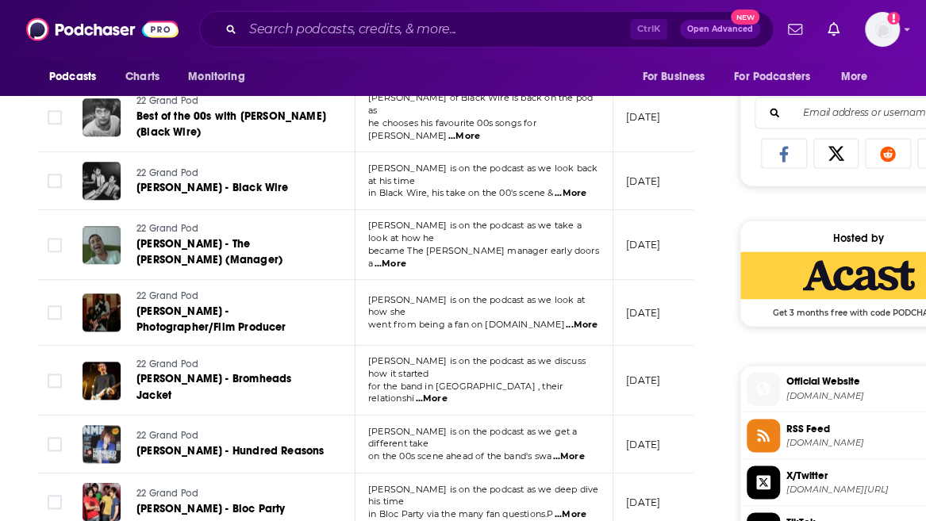
click at [574, 319] on span "...More" at bounding box center [582, 325] width 32 height 13
click at [11, 306] on div "About Insights Episodes 118 Reviews Credits 1 Lists Similar Episodes of 22 Gran…" at bounding box center [508, 321] width 1016 height 2125
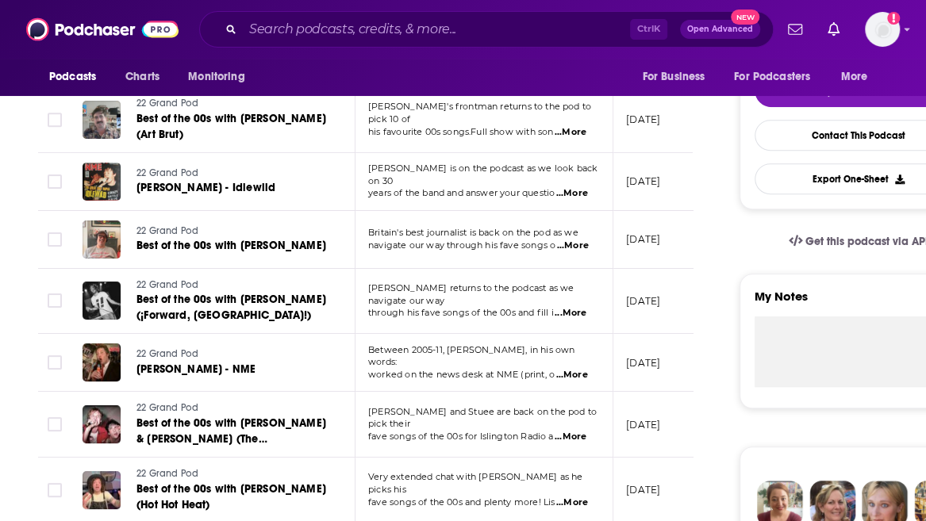
scroll to position [0, 0]
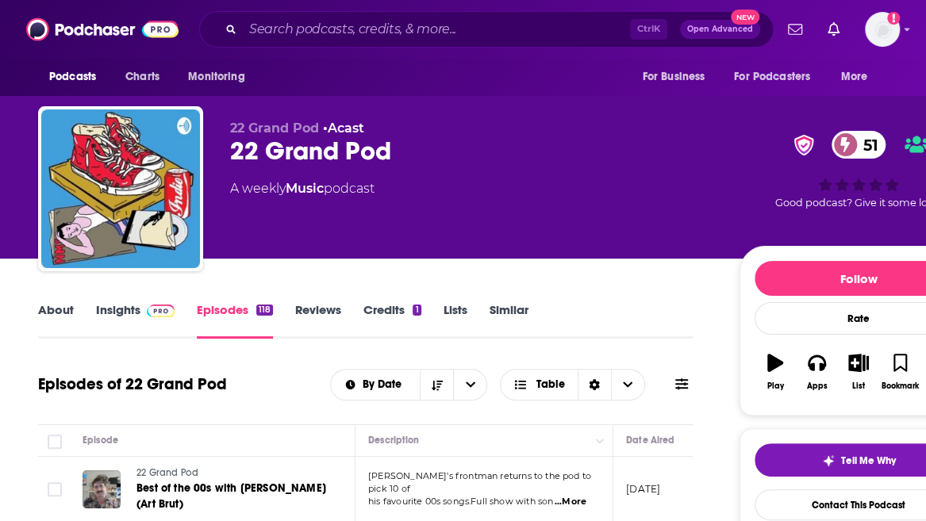
click at [49, 313] on link "About" at bounding box center [56, 320] width 36 height 37
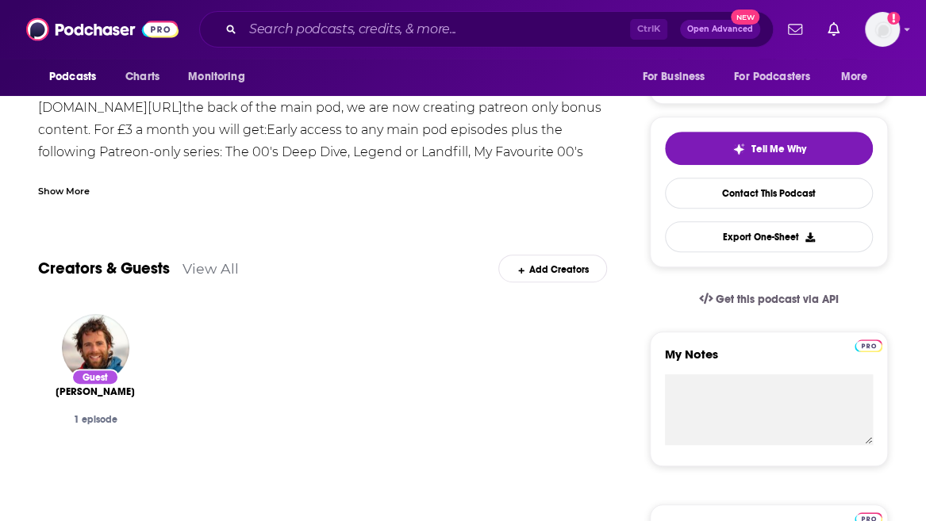
scroll to position [313, 0]
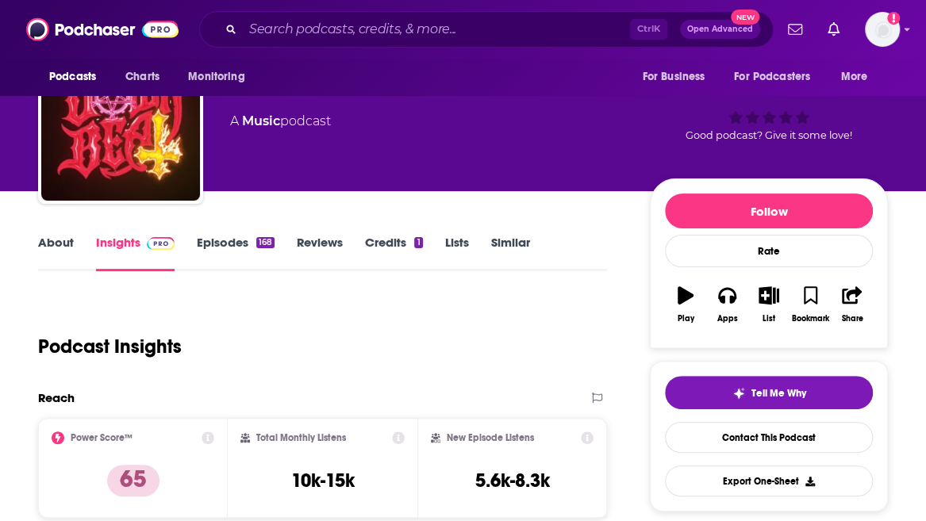
scroll to position [78, 0]
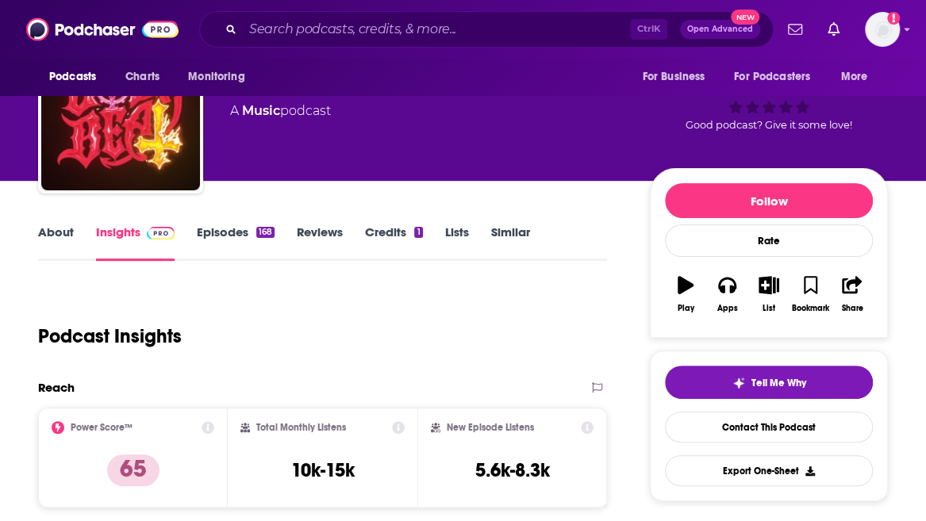
click at [227, 237] on link "Episodes 168" at bounding box center [236, 243] width 78 height 37
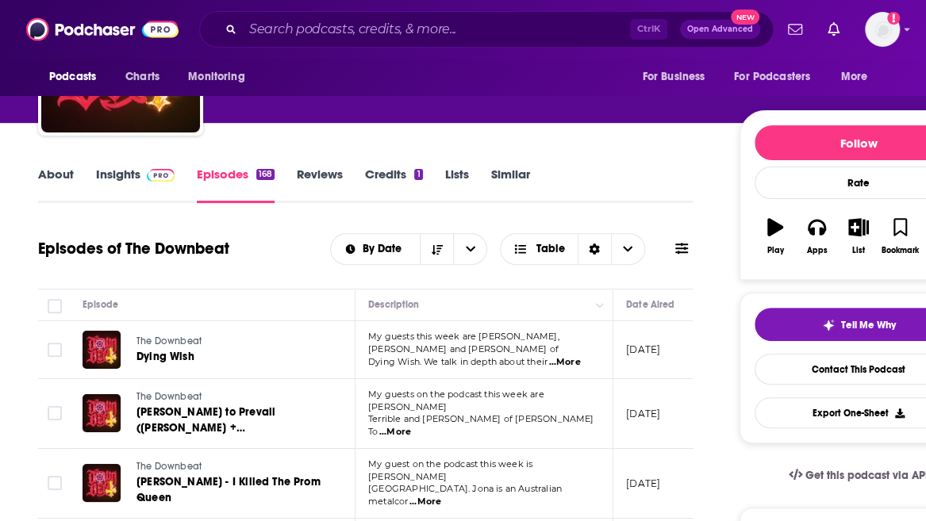
scroll to position [0, 57]
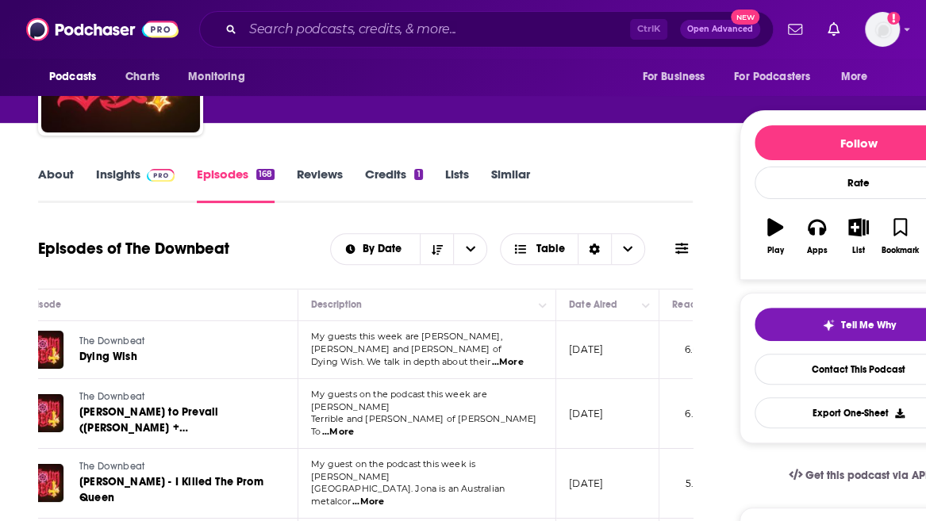
click at [67, 177] on link "About" at bounding box center [56, 185] width 36 height 37
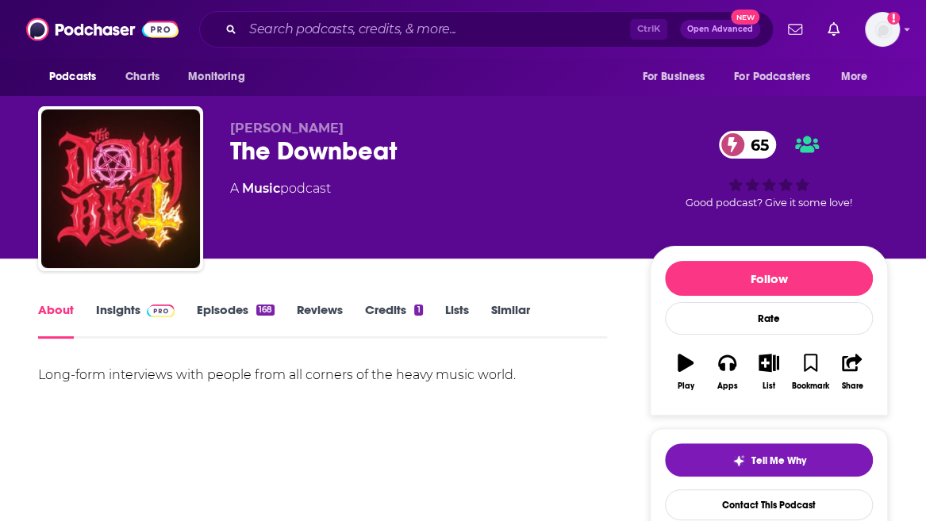
click at [131, 310] on link "Insights" at bounding box center [135, 320] width 79 height 37
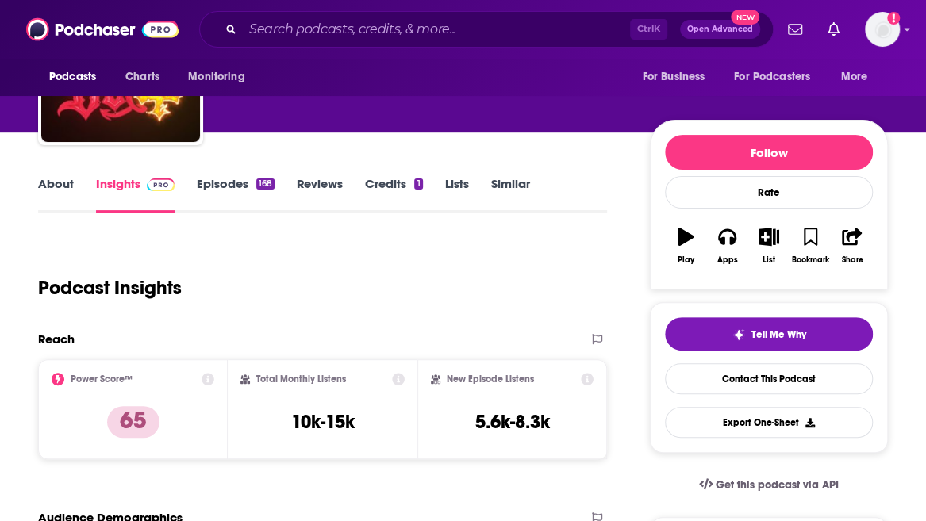
scroll to position [135, 0]
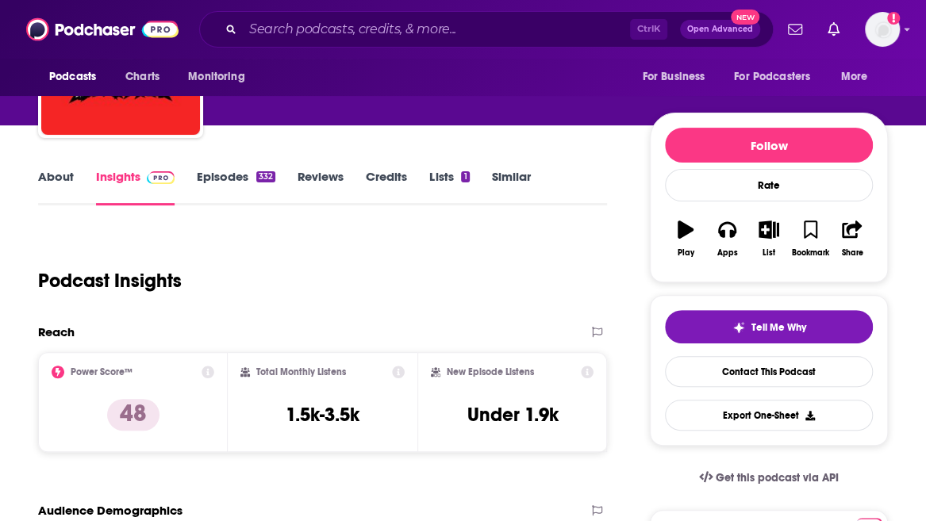
scroll to position [132, 0]
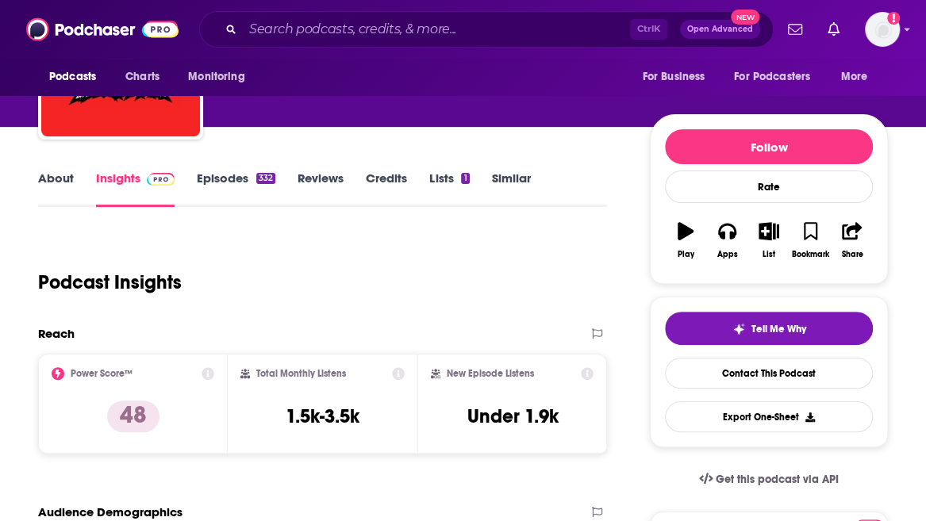
click at [56, 187] on link "About" at bounding box center [56, 189] width 36 height 37
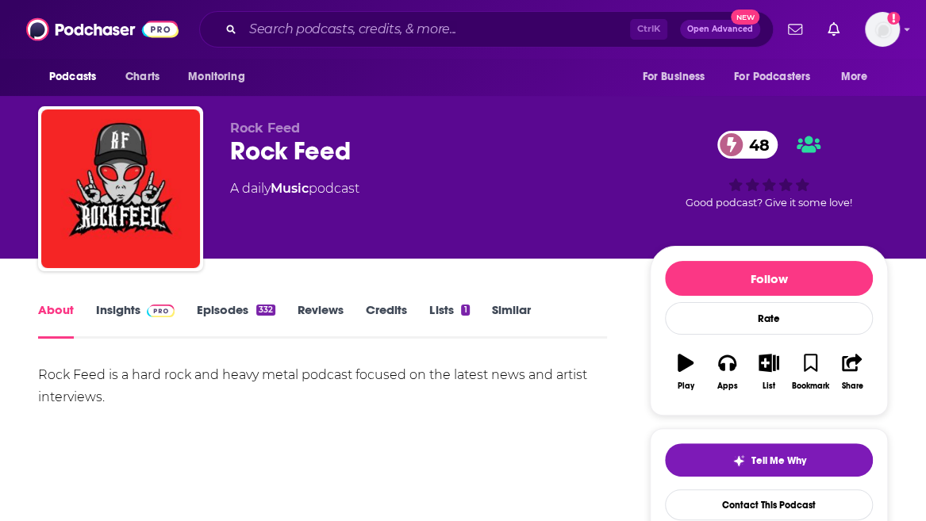
click at [152, 319] on link "Insights" at bounding box center [135, 320] width 79 height 37
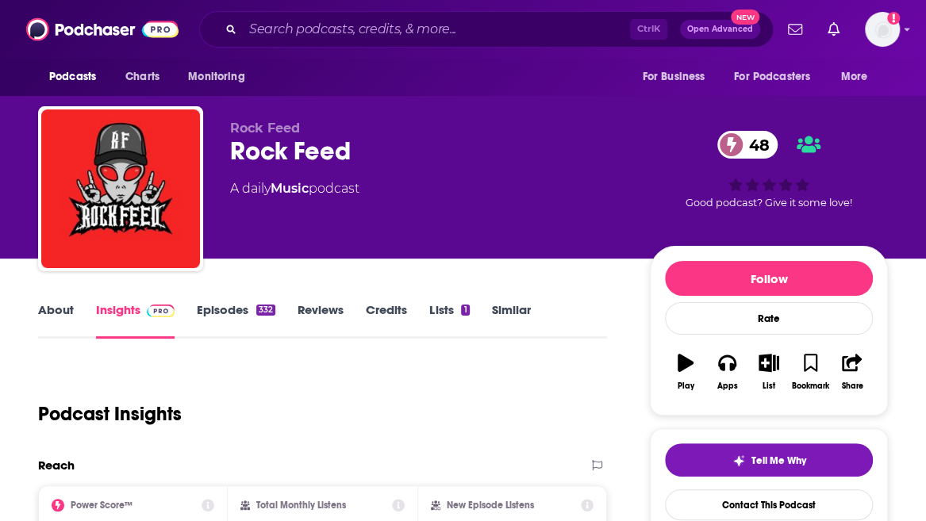
click at [237, 317] on link "Episodes 332" at bounding box center [236, 320] width 79 height 37
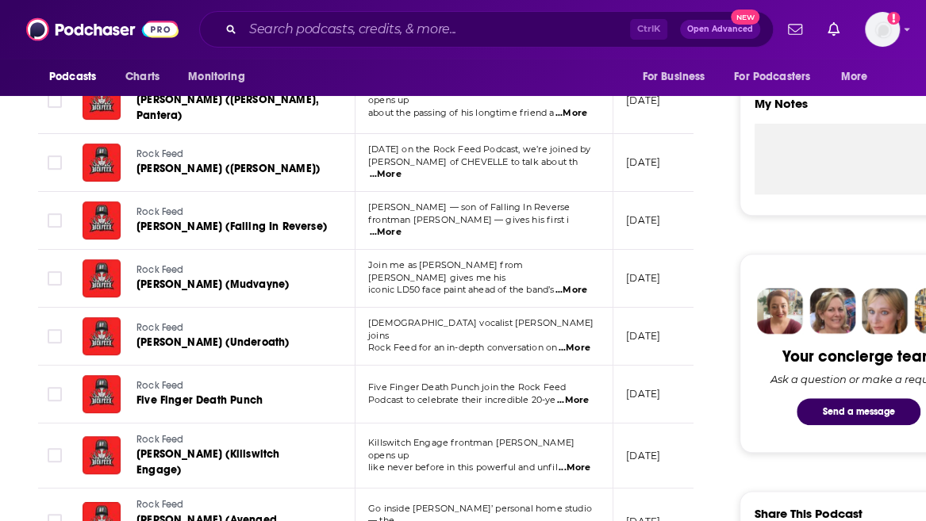
scroll to position [563, 0]
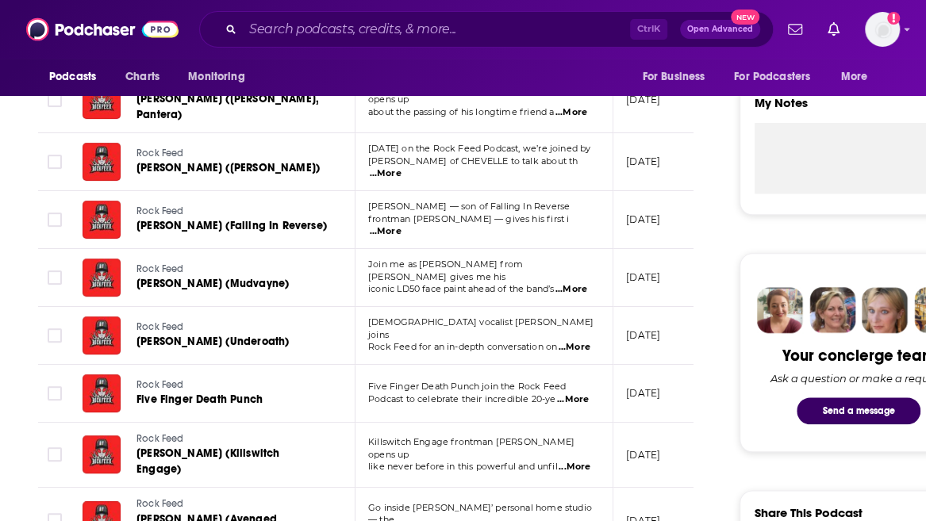
click at [402, 225] on span "...More" at bounding box center [386, 231] width 32 height 13
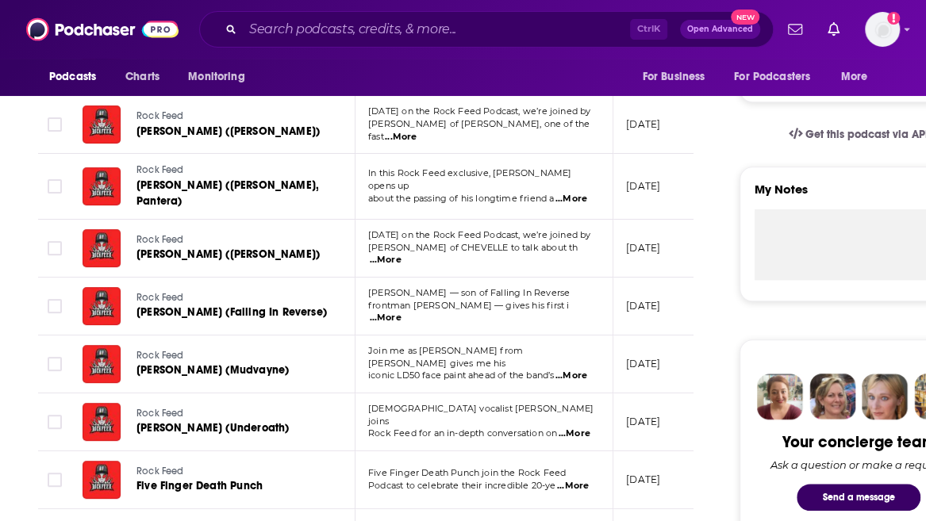
scroll to position [476, 0]
